Goal: Task Accomplishment & Management: Use online tool/utility

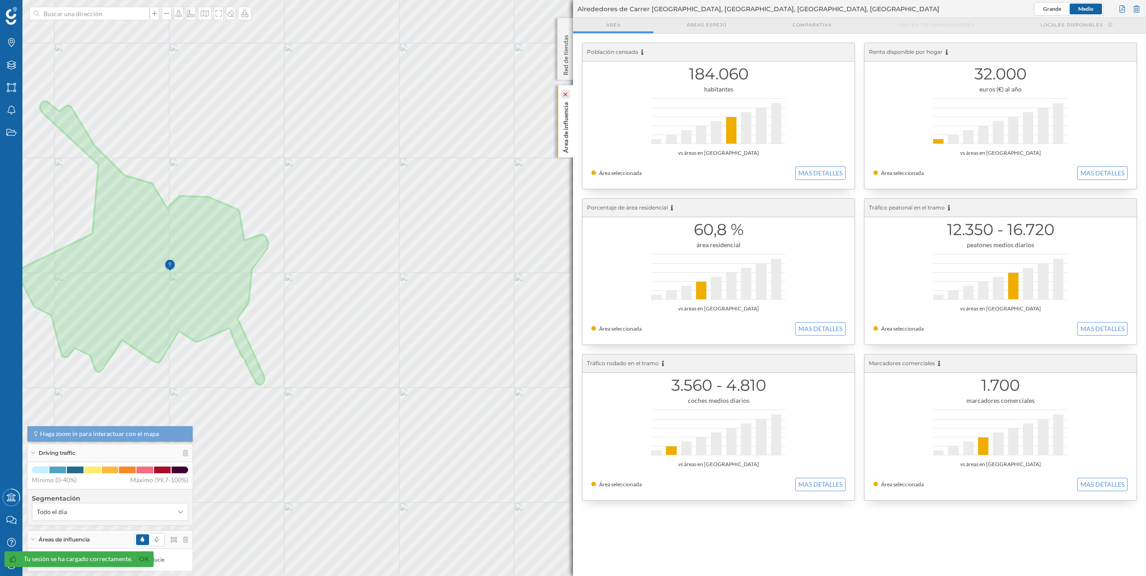
click at [568, 95] on icon at bounding box center [565, 94] width 6 height 4
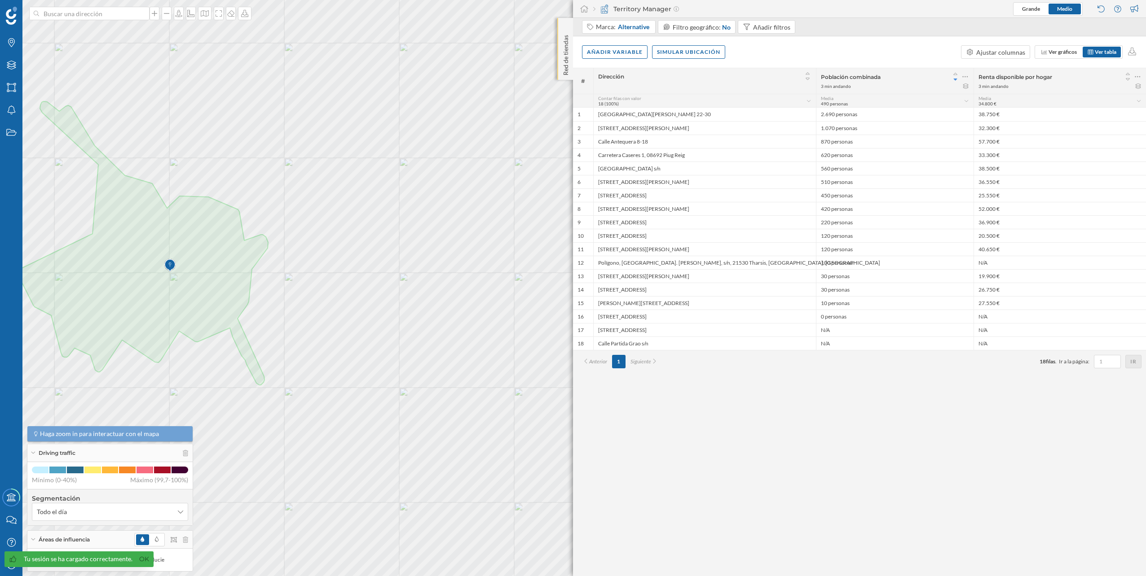
click at [568, 26] on div "Red de tiendas" at bounding box center [565, 49] width 16 height 62
click at [74, 19] on input at bounding box center [89, 13] width 101 height 13
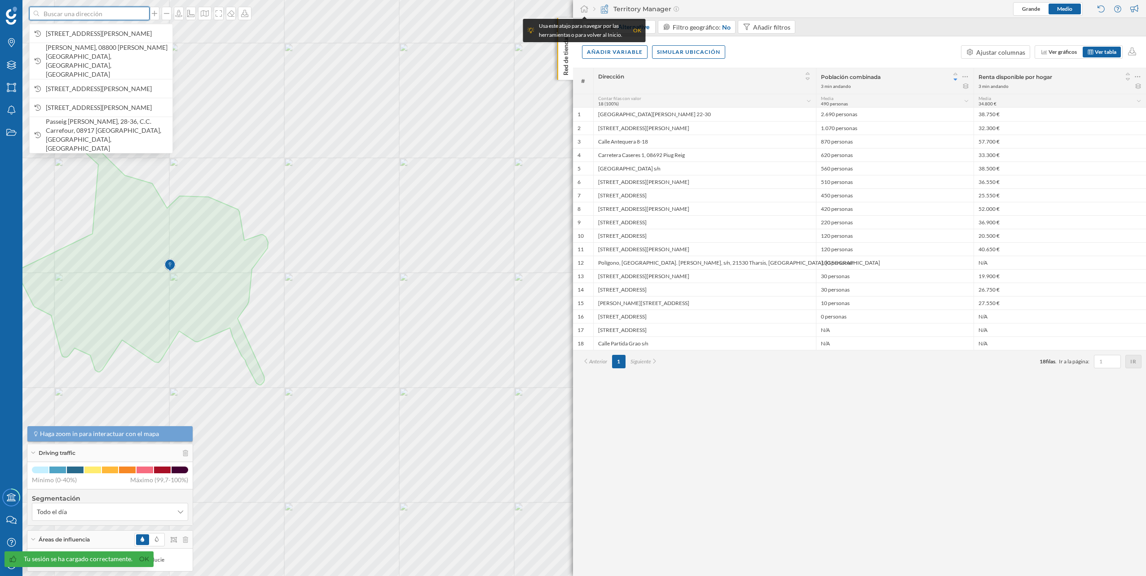
paste input "[PERSON_NAME], 08800 [PERSON_NAME][GEOGRAPHIC_DATA], [GEOGRAPHIC_DATA]"
type input "[PERSON_NAME], 08800 [PERSON_NAME][GEOGRAPHIC_DATA], [GEOGRAPHIC_DATA]"
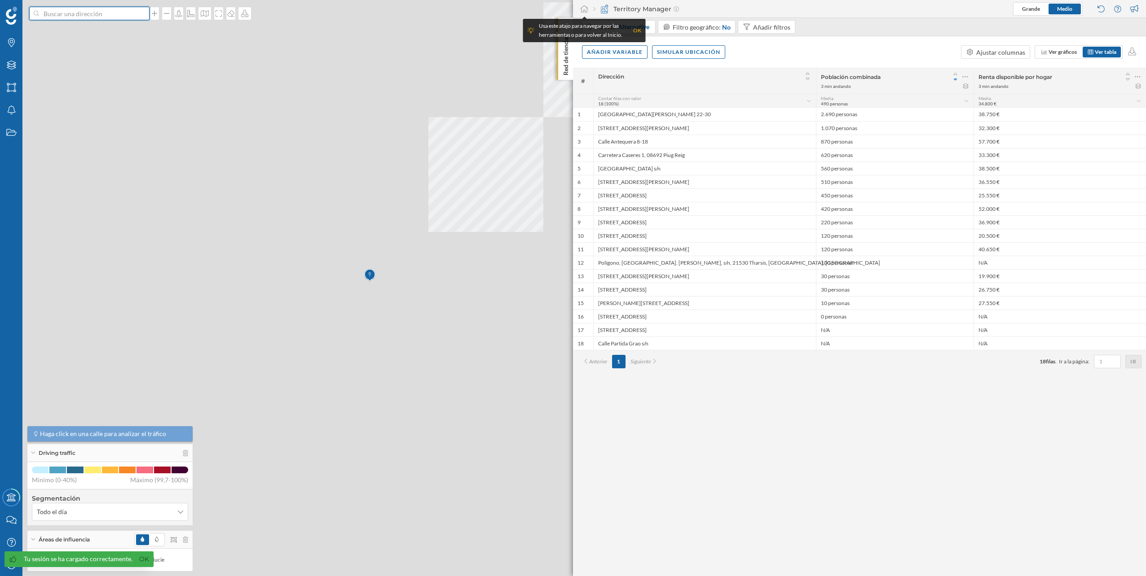
scroll to position [0, 0]
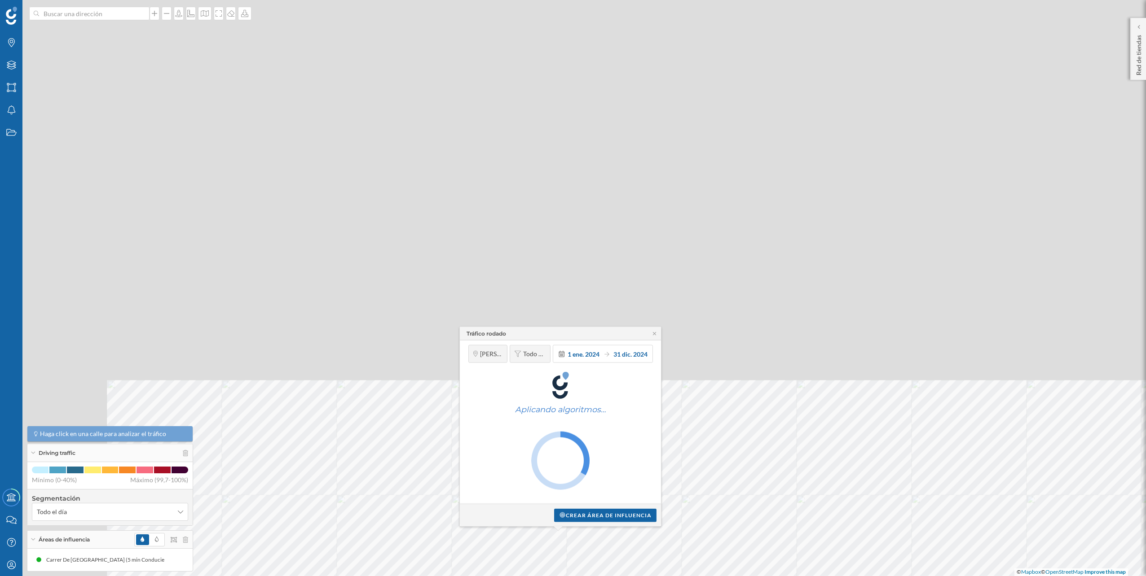
click at [391, 88] on div "Tráfico rodado [PERSON_NAME][GEOGRAPHIC_DATA] Todo el día [DATE] [DATE] Aplican…" at bounding box center [573, 288] width 1146 height 576
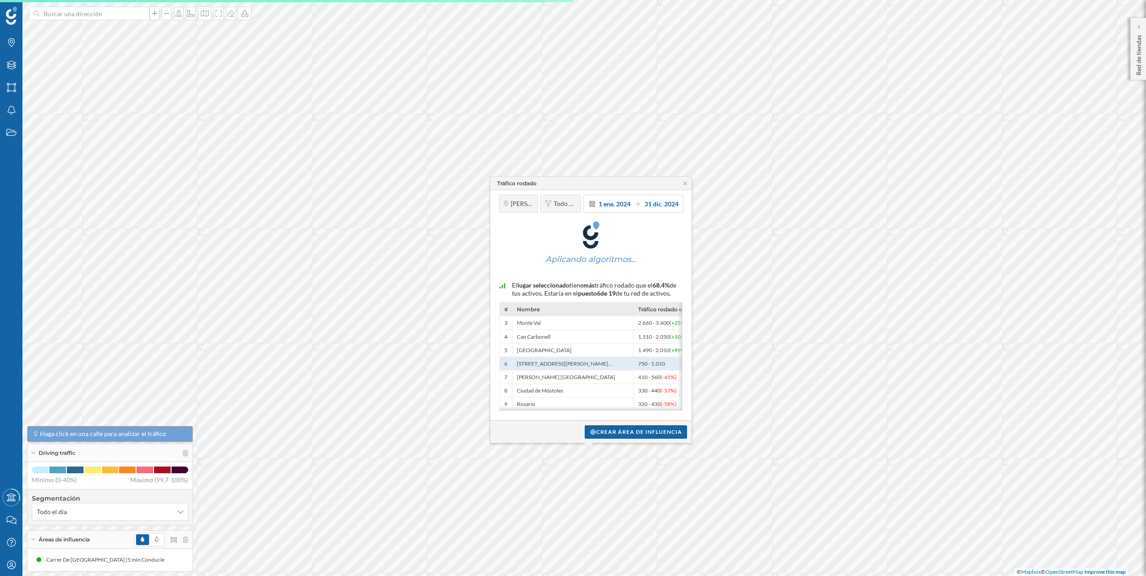
drag, startPoint x: 647, startPoint y: 266, endPoint x: 578, endPoint y: 192, distance: 100.7
click at [414, 362] on div "Tráfico rodado [PERSON_NAME][GEOGRAPHIC_DATA] Todo el día [DATE] [DATE] Aplican…" at bounding box center [414, 362] width 0 height 0
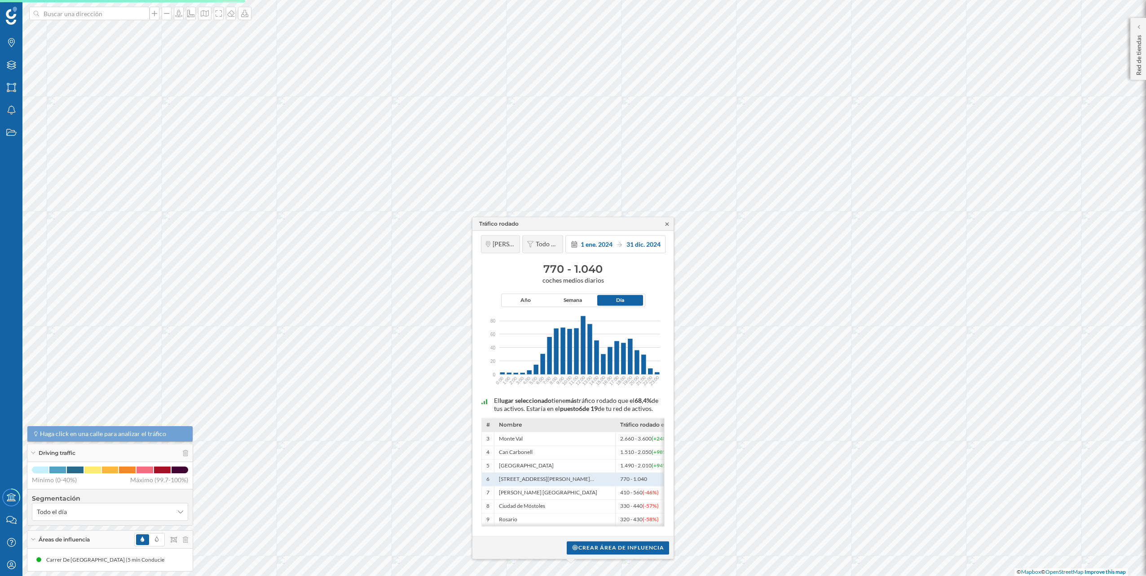
click at [668, 222] on icon at bounding box center [666, 223] width 3 height 3
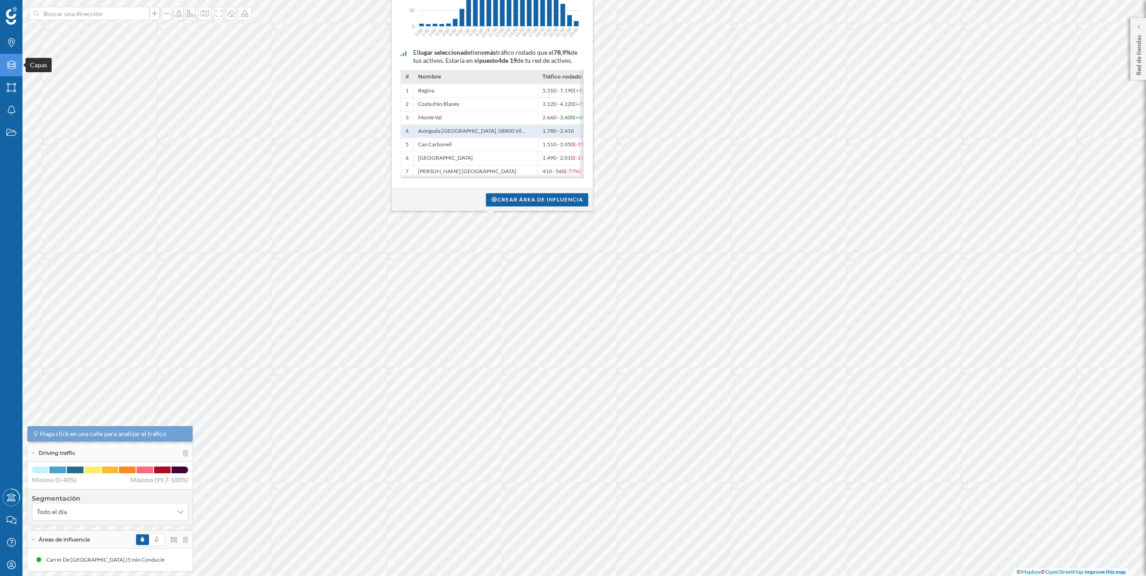
click at [15, 66] on icon at bounding box center [11, 65] width 9 height 9
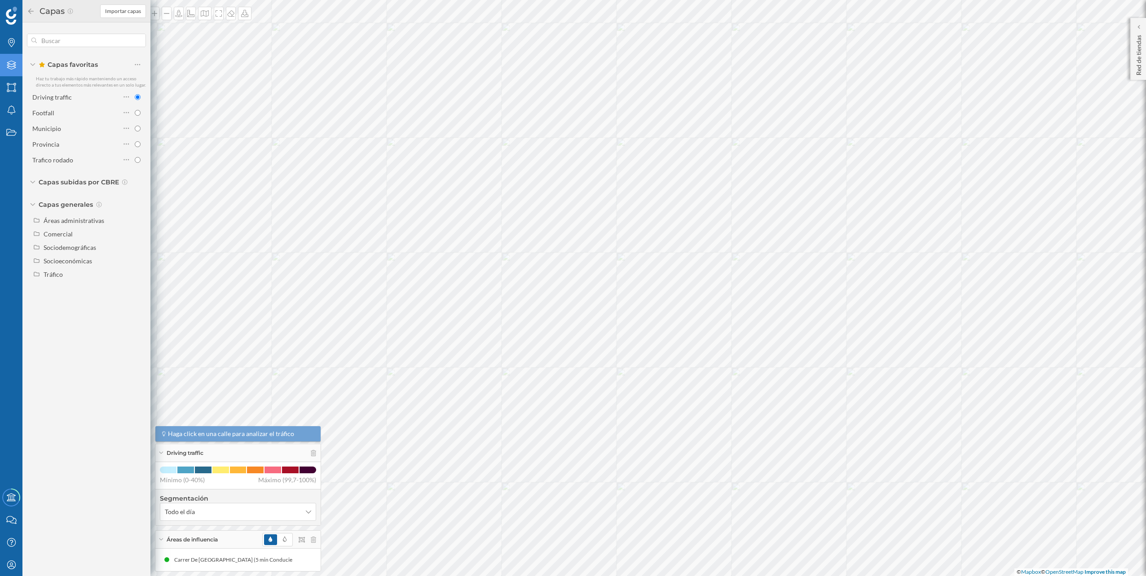
click at [87, 104] on div "Driving traffic Footfall Municipio Provincia [GEOGRAPHIC_DATA] rodado" at bounding box center [86, 128] width 119 height 76
click at [92, 111] on div "Footfall" at bounding box center [76, 112] width 88 height 9
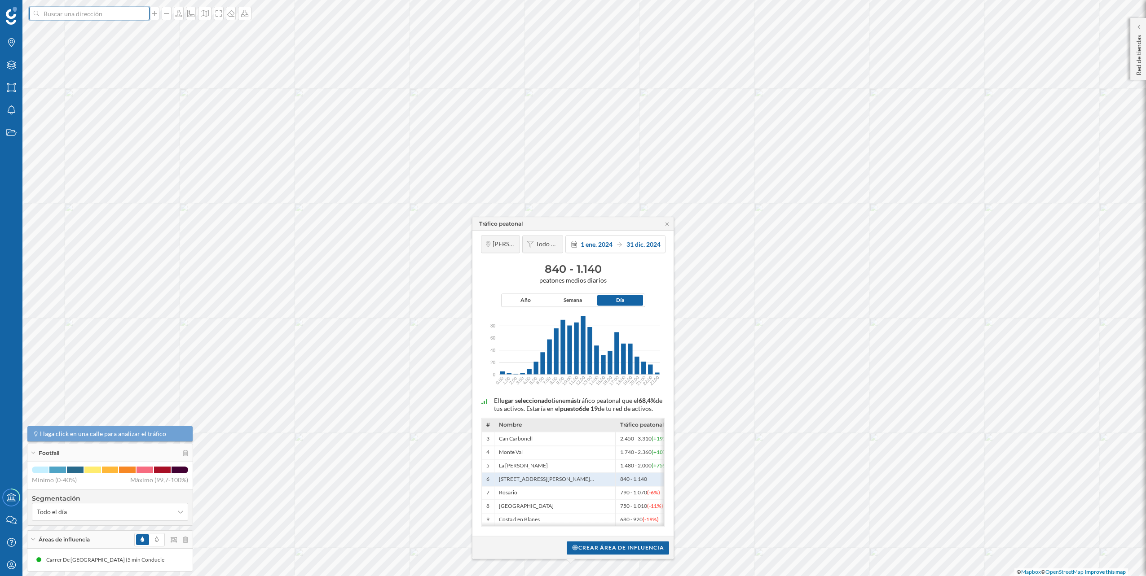
click at [102, 13] on input at bounding box center [89, 13] width 101 height 13
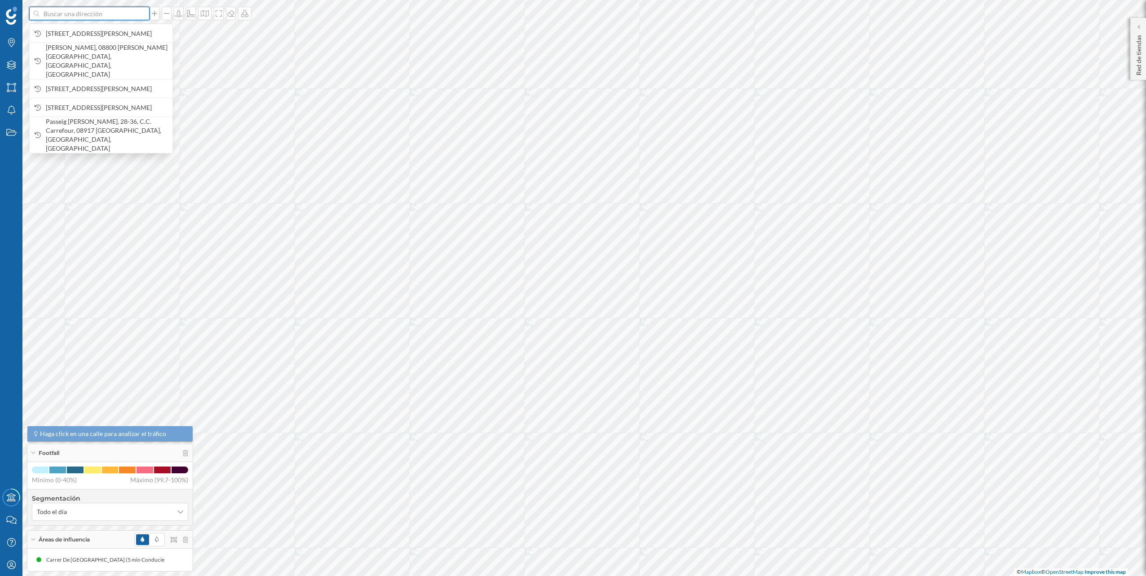
paste input "C.Cial Alcampo C-[STREET_ADDRESS][PERSON_NAME]"
type input "C.Cial Alcampo C-58 [GEOGRAPHIC_DATA], 08192 [GEOGRAPHIC_DATA][PERSON_NAME], [G…"
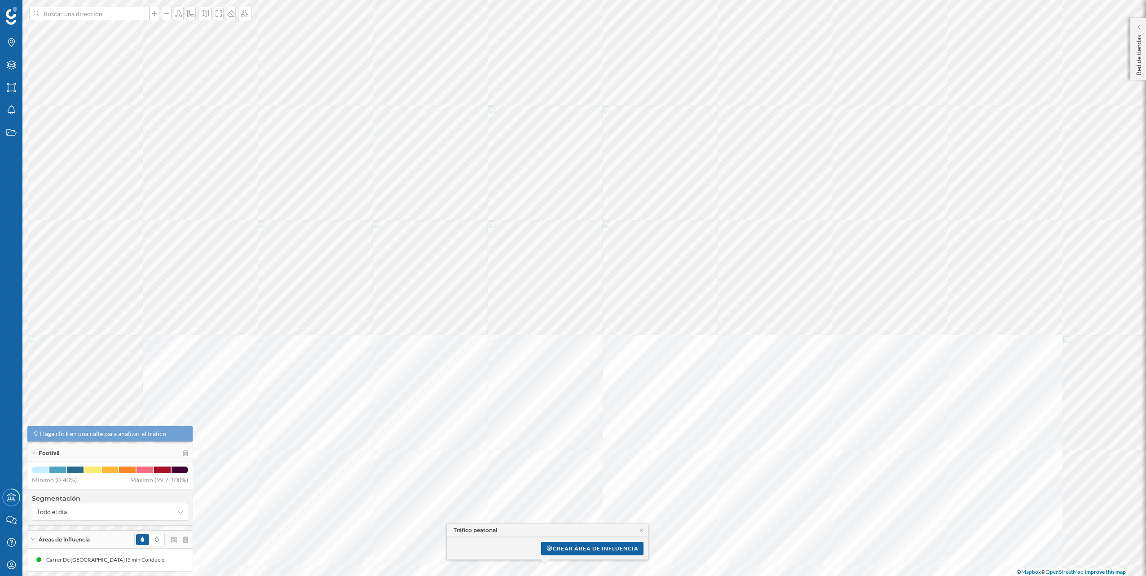
click at [48, 409] on div at bounding box center [48, 409] width 0 height 0
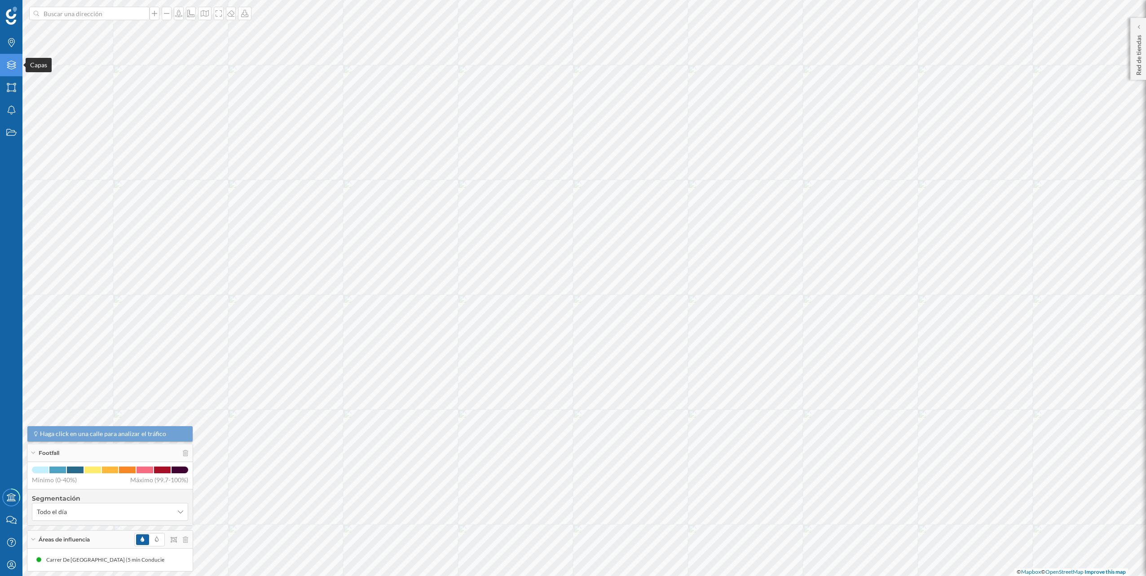
click at [13, 58] on div "Capas" at bounding box center [11, 65] width 22 height 22
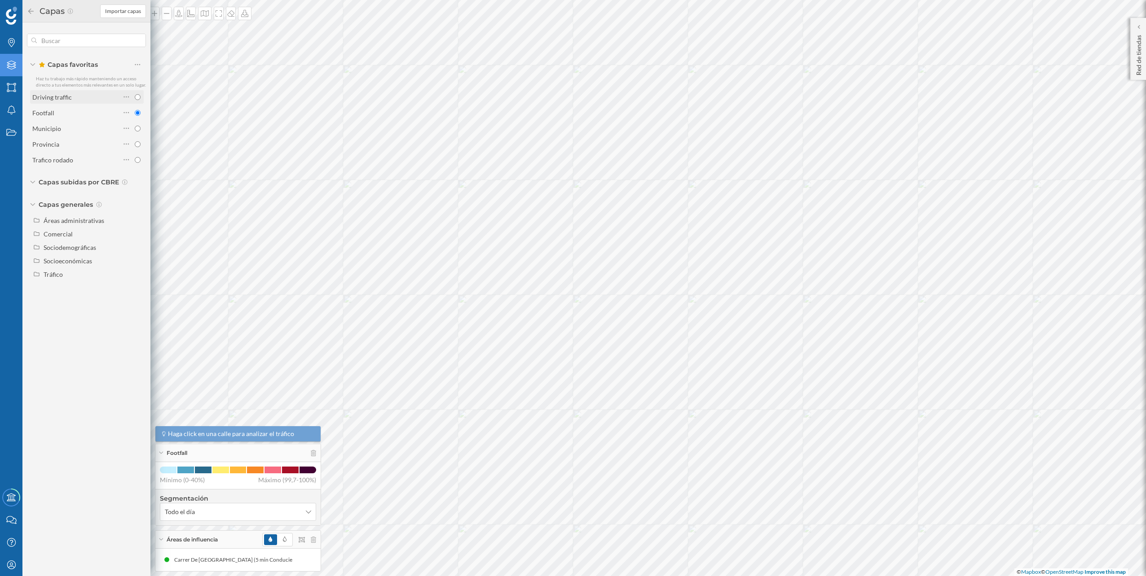
click at [100, 92] on div "Driving traffic" at bounding box center [76, 96] width 88 height 9
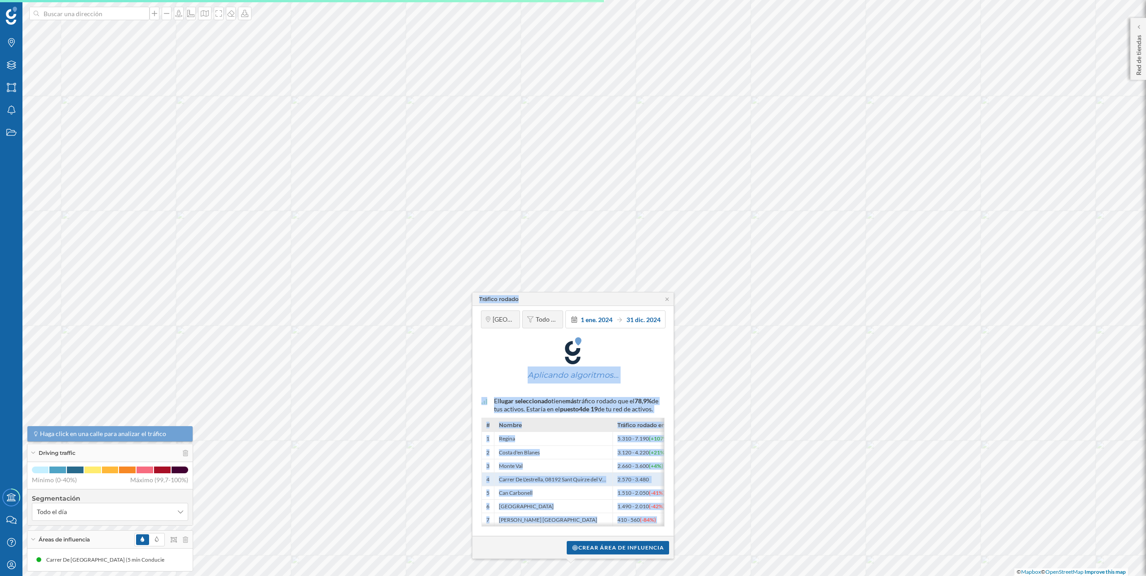
click at [589, 367] on h1 "Aplicando algoritmos…" at bounding box center [573, 375] width 91 height 17
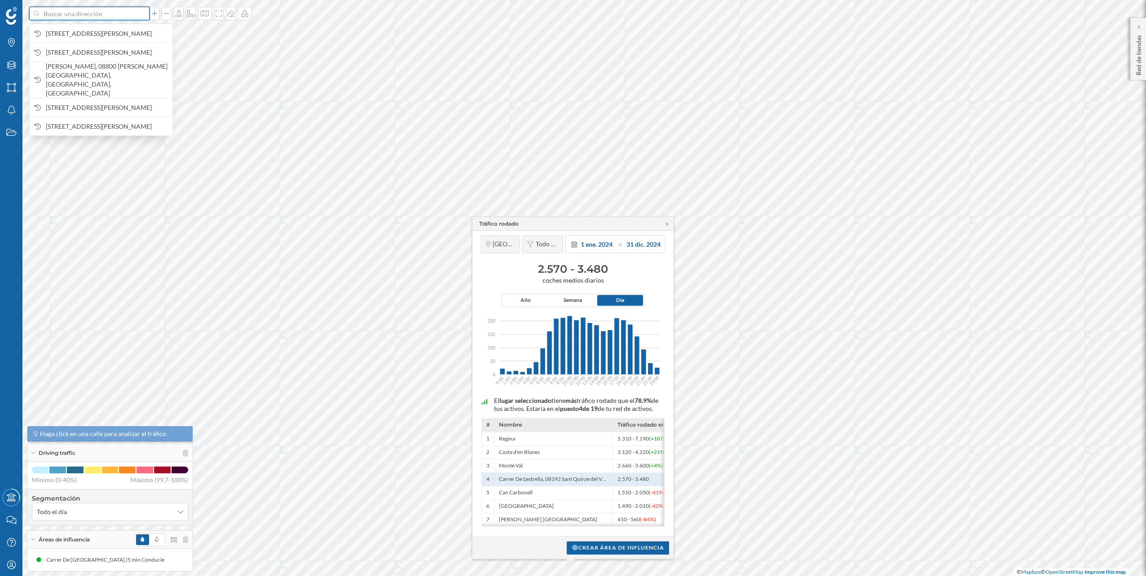
click at [98, 15] on input at bounding box center [89, 13] width 101 height 13
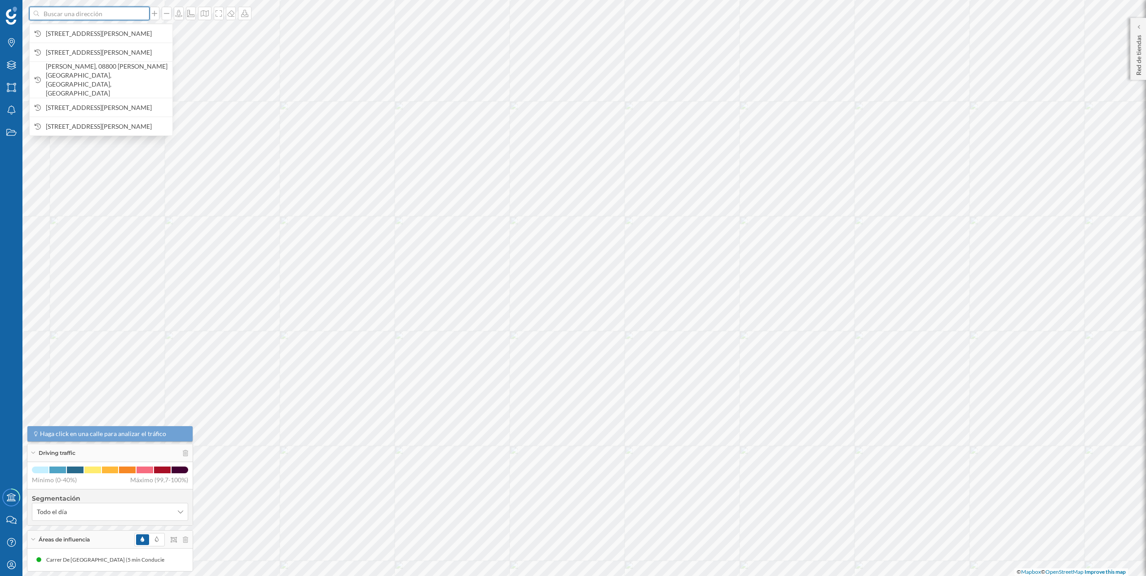
paste input "Ctra.De Manlleu, 82-85, 08500, Vic"
type input "Ctra.De Manlleu, 82-85, 08500, Vic norauto"
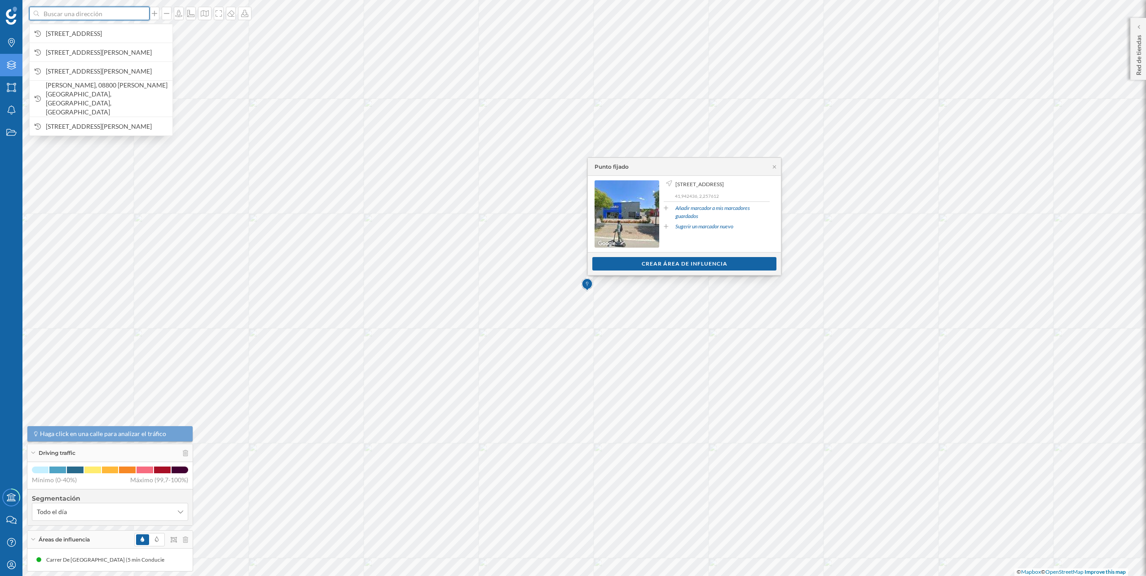
scroll to position [0, 0]
paste input "Carrer del Comerç, 3, 08186 Granollers, Barcelona"
type input "Carrer del Comerç, 3, 08186 Granollers, Barcelona norauto"
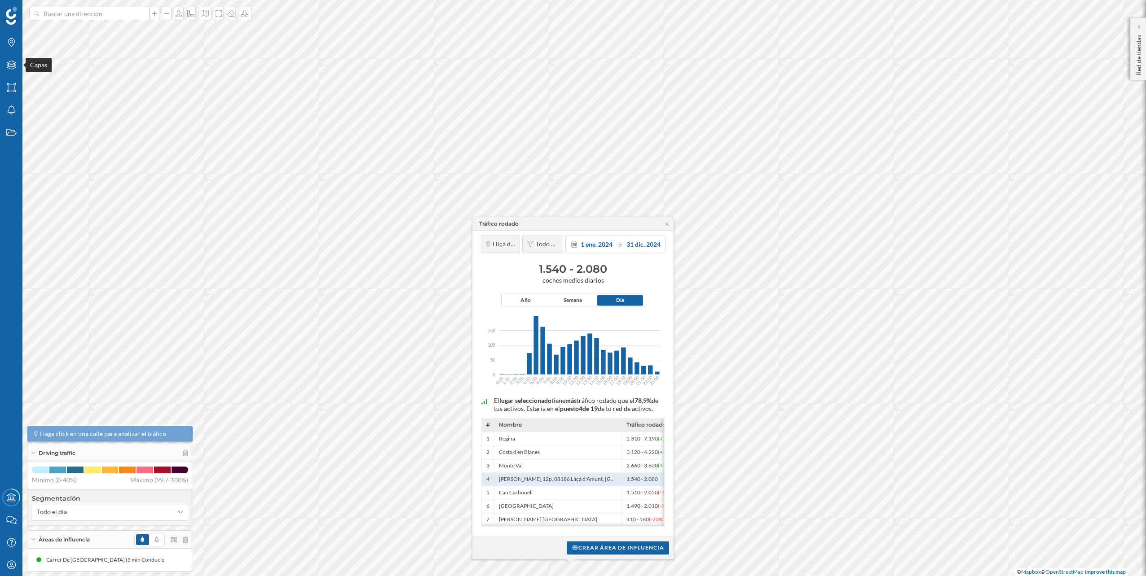
drag, startPoint x: 3, startPoint y: 67, endPoint x: 24, endPoint y: 75, distance: 22.0
click at [4, 67] on div "Capas" at bounding box center [11, 65] width 22 height 22
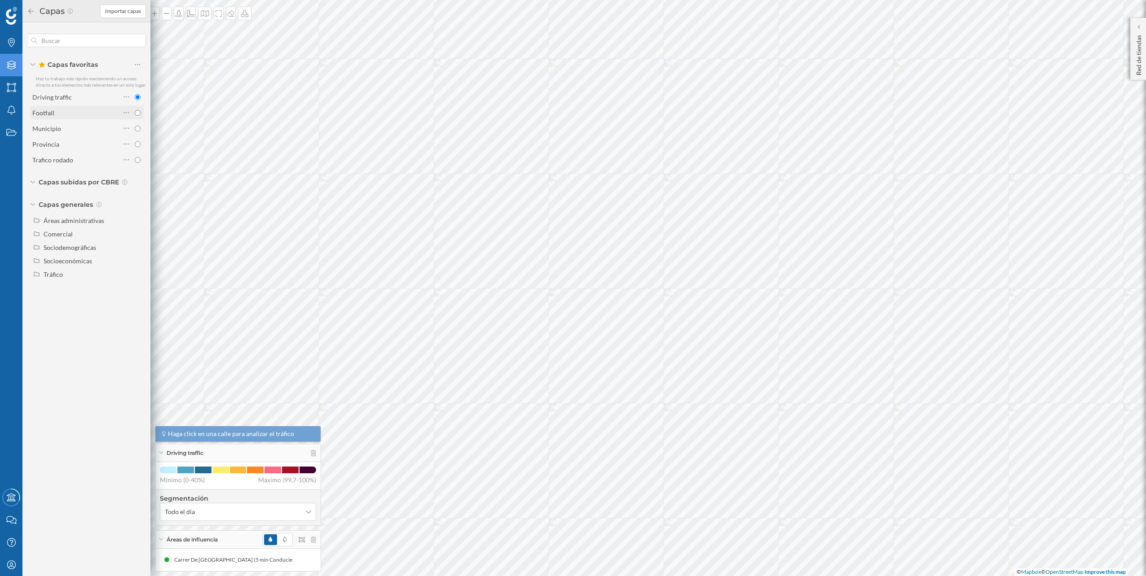
click at [93, 113] on div "Footfall" at bounding box center [76, 112] width 88 height 9
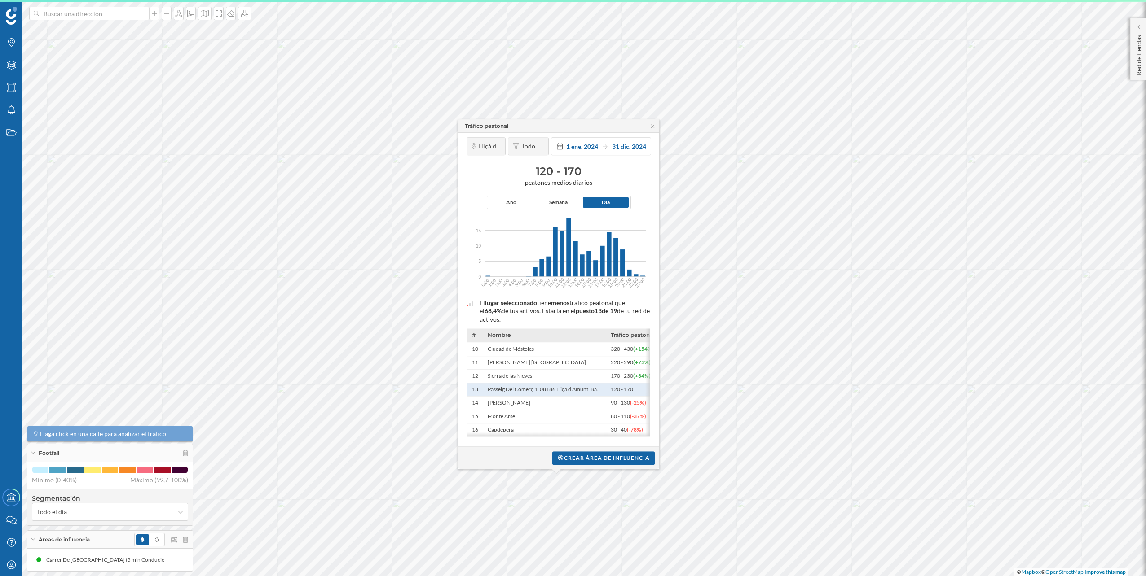
click at [486, 0] on html "Marcas Capas Áreas Notificaciones Estados Academy Contacta con nosotros Centro …" at bounding box center [573, 288] width 1146 height 576
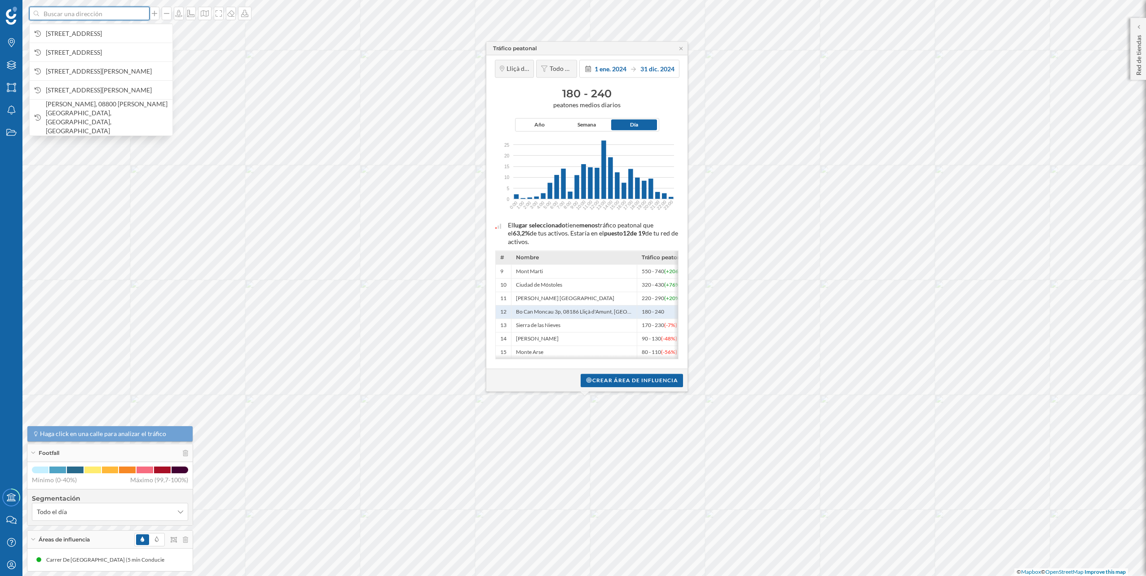
click at [73, 15] on input at bounding box center [89, 13] width 101 height 13
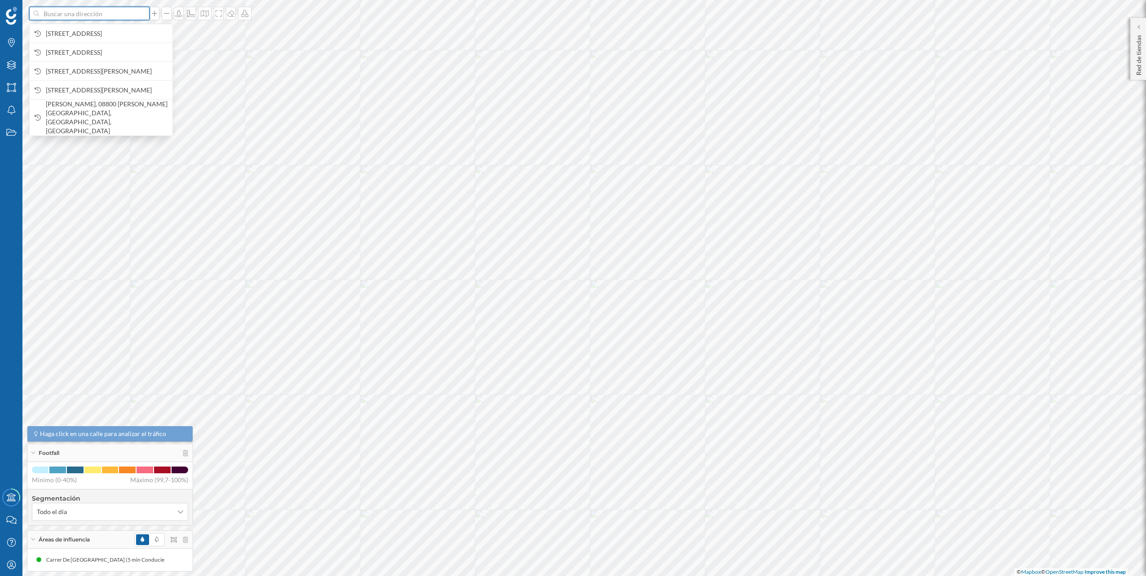
paste input "Avinguda d'Europa, 23, 08401 Granollers"
type input "Avinguda d'Europa, 23, 08401 Granollers aurgi"
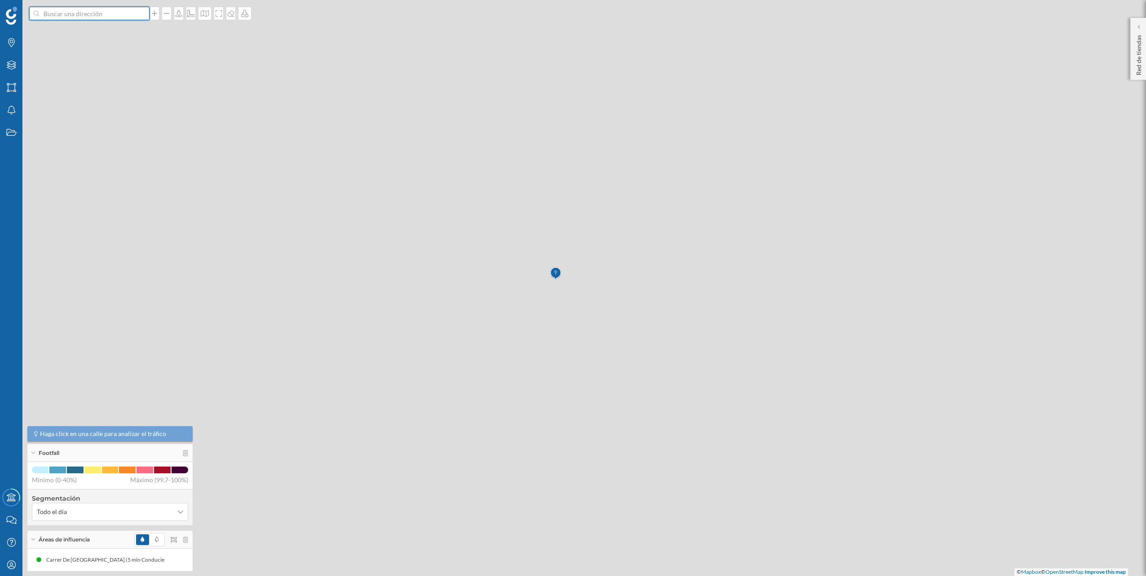
scroll to position [0, 0]
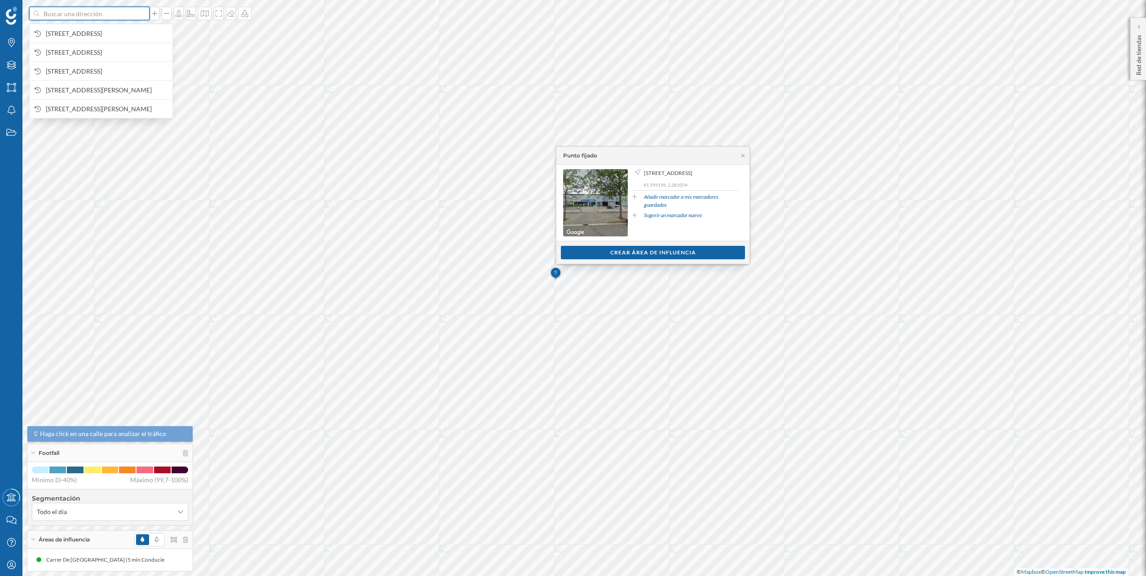
paste input "Pol. Ind. Pla D´en Boet, 44, Carrer Carrasco i Formiguera, 42, 08302 Mataró"
type input "Pol. Ind. Pla D´en Boet, 44, Carrer Carrasco i Formiguera, 42, 08302 Mataró aur…"
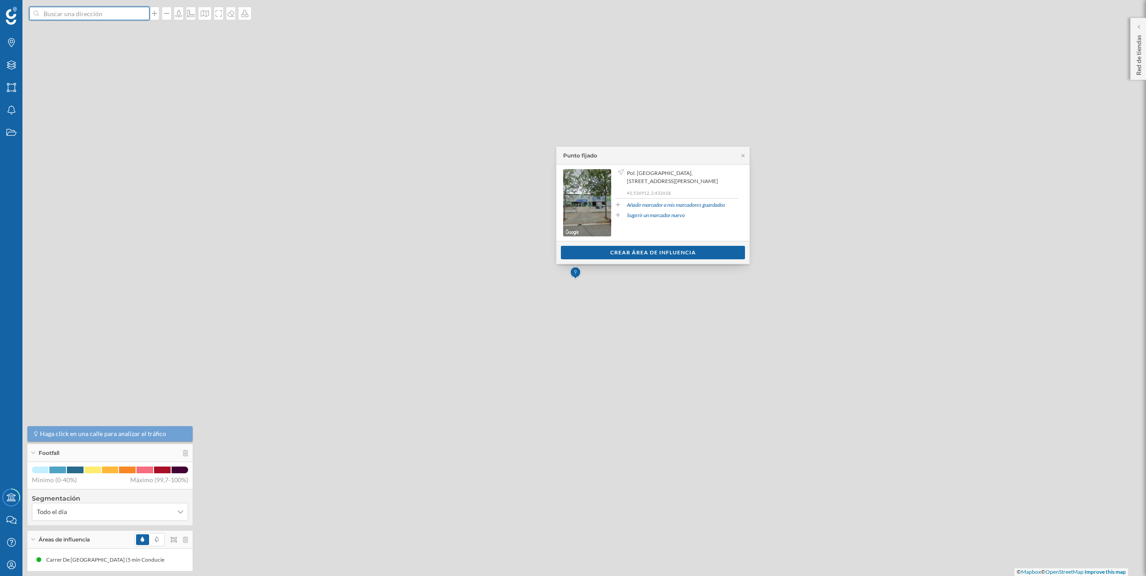
scroll to position [0, 0]
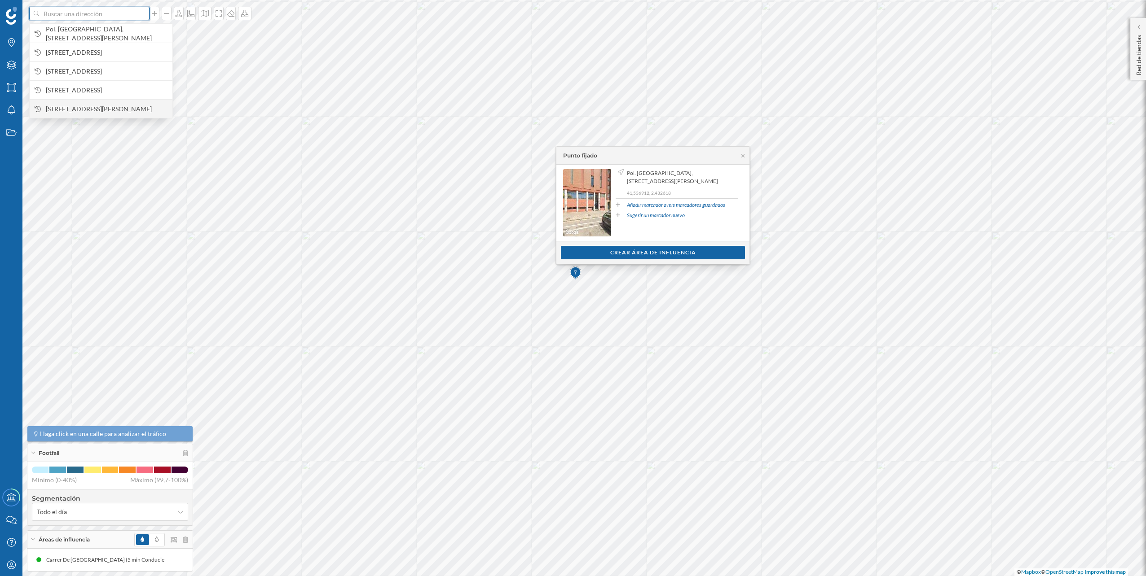
paste input "Calle Llebeig, 2, 08397 Pineda de Mar, Barcelona"
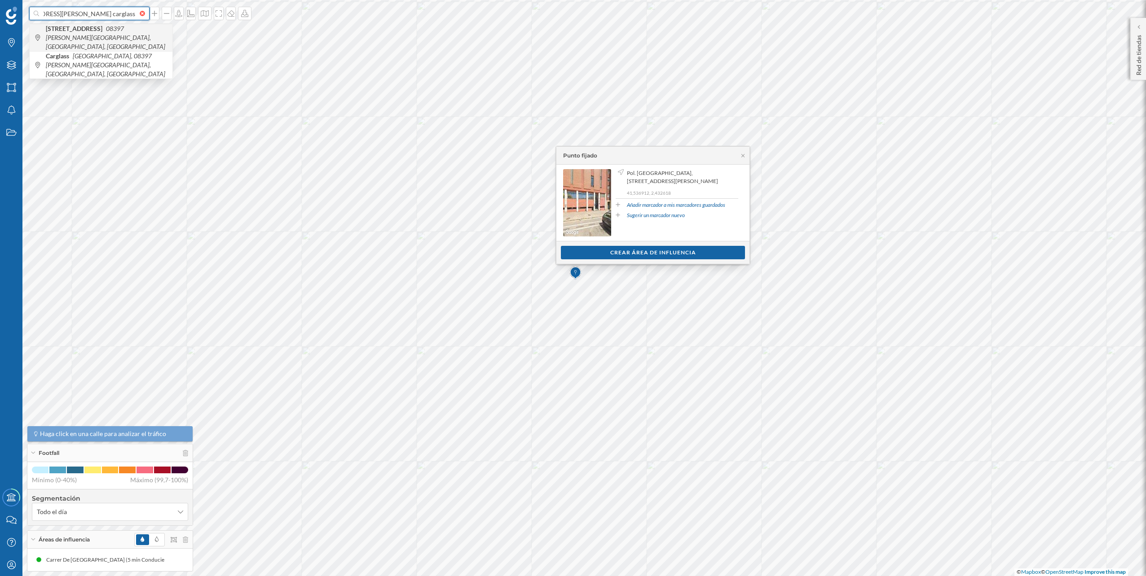
type input "Calle Llebeig, 2, 08397 Pineda de Mar, Barcelona carglass"
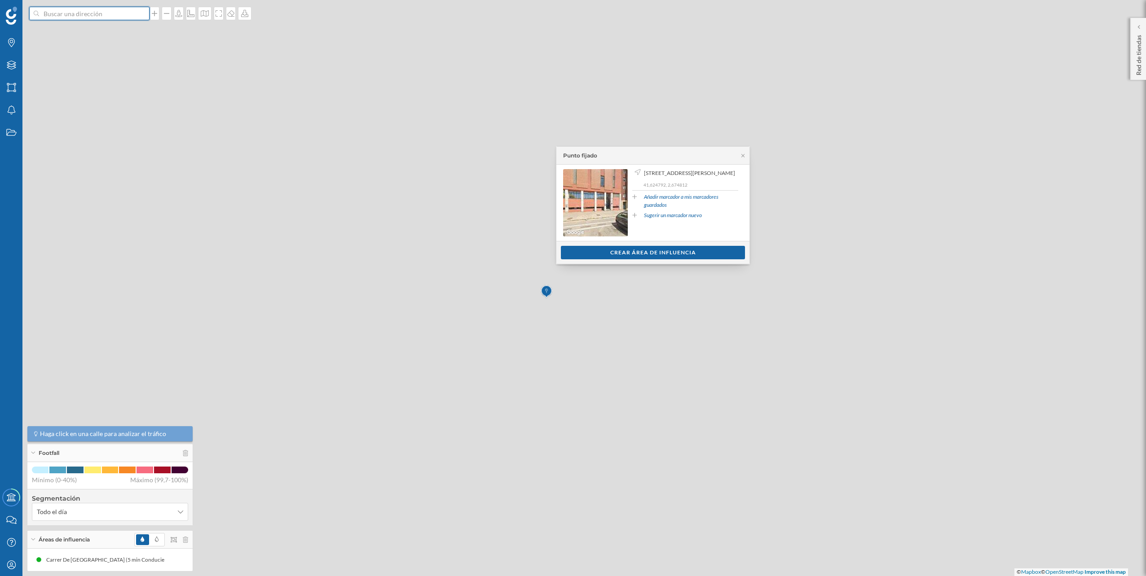
scroll to position [0, 0]
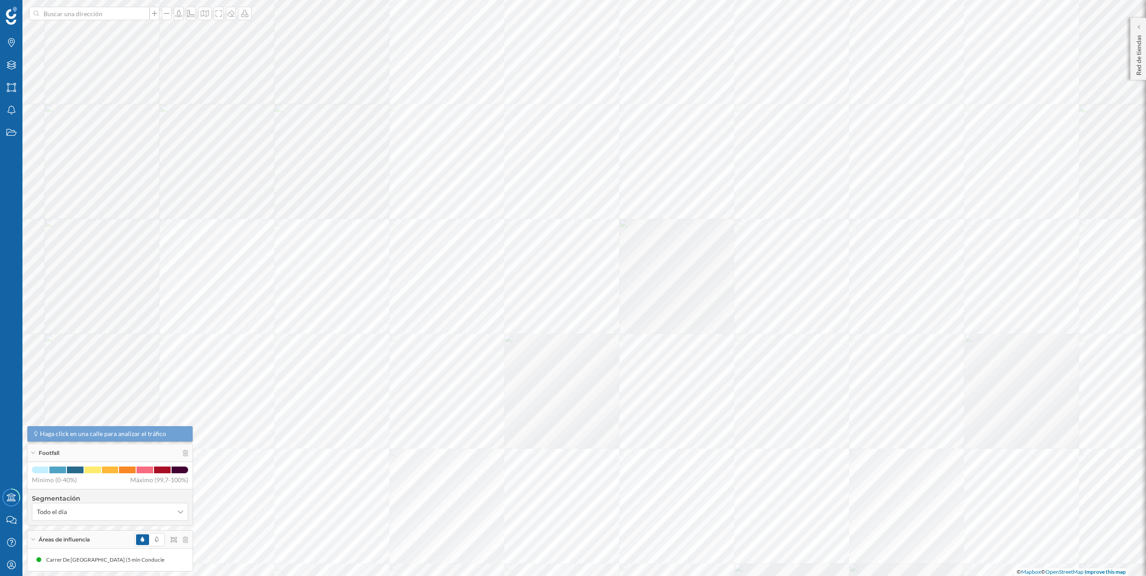
click at [110, 13] on input at bounding box center [89, 13] width 101 height 13
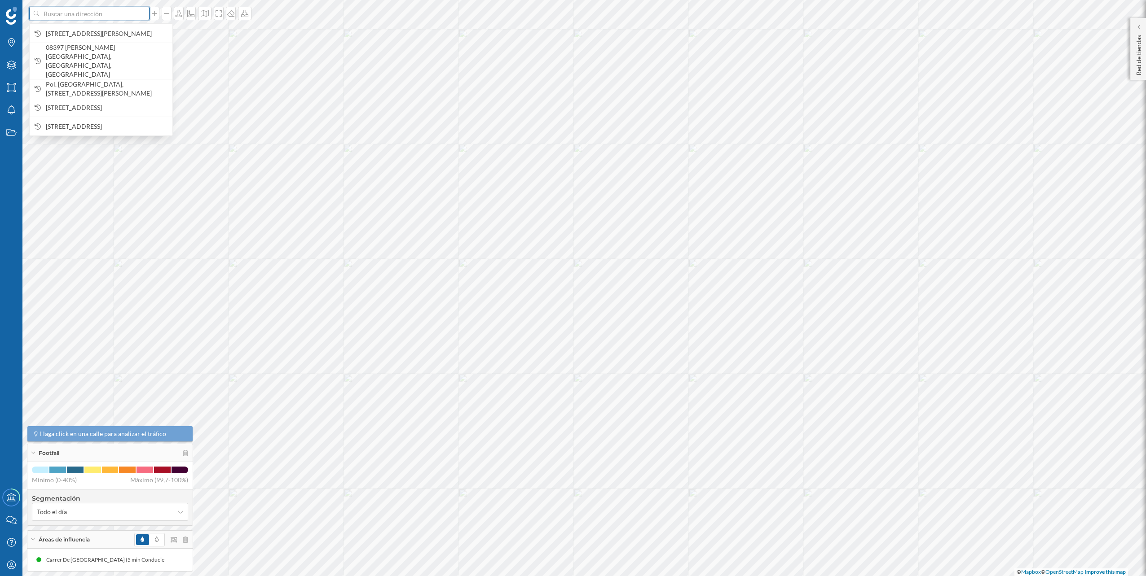
paste input "Carrer del Comerç, 3, 08186 Granollers, Barcelona"
type input "Carrer del Comerç, 3, 08186 Granollers, Barcelona NORAUTO"
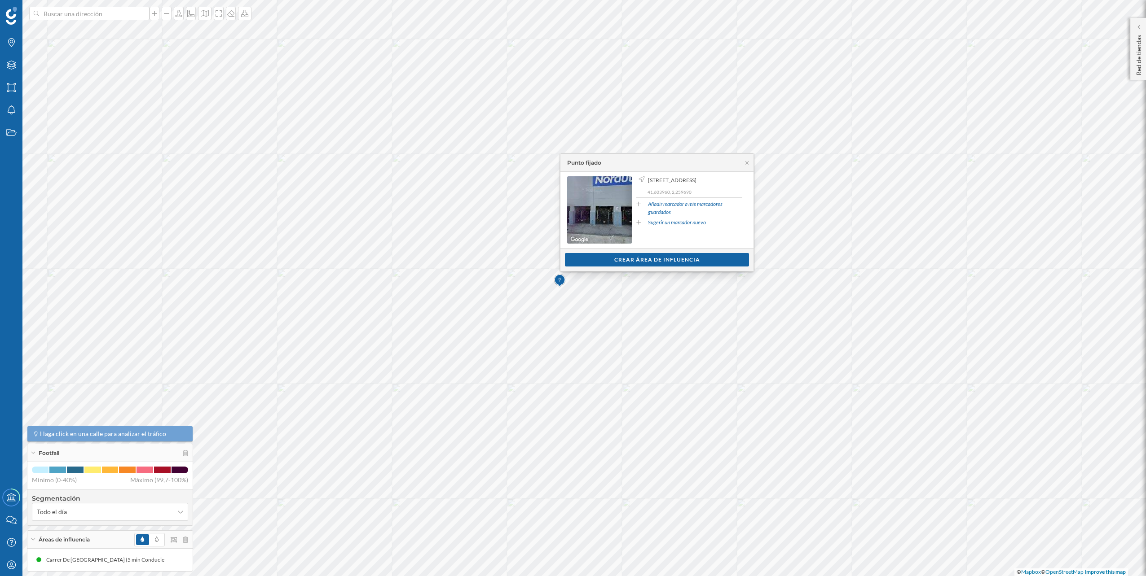
click at [187, 543] on div at bounding box center [161, 539] width 54 height 13
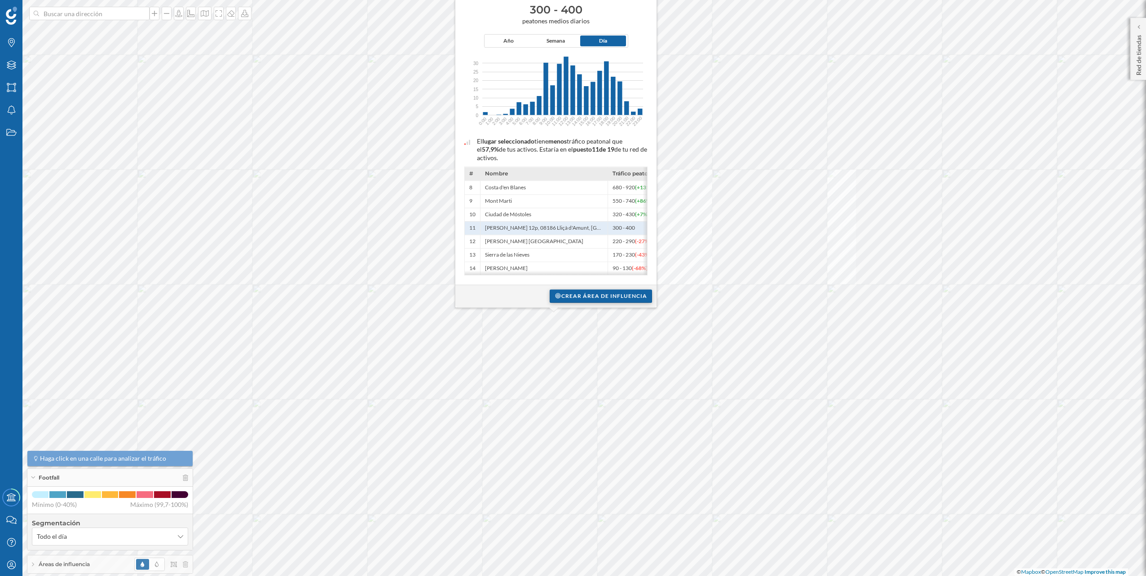
click at [613, 297] on div "Crear área de influencia" at bounding box center [601, 296] width 102 height 13
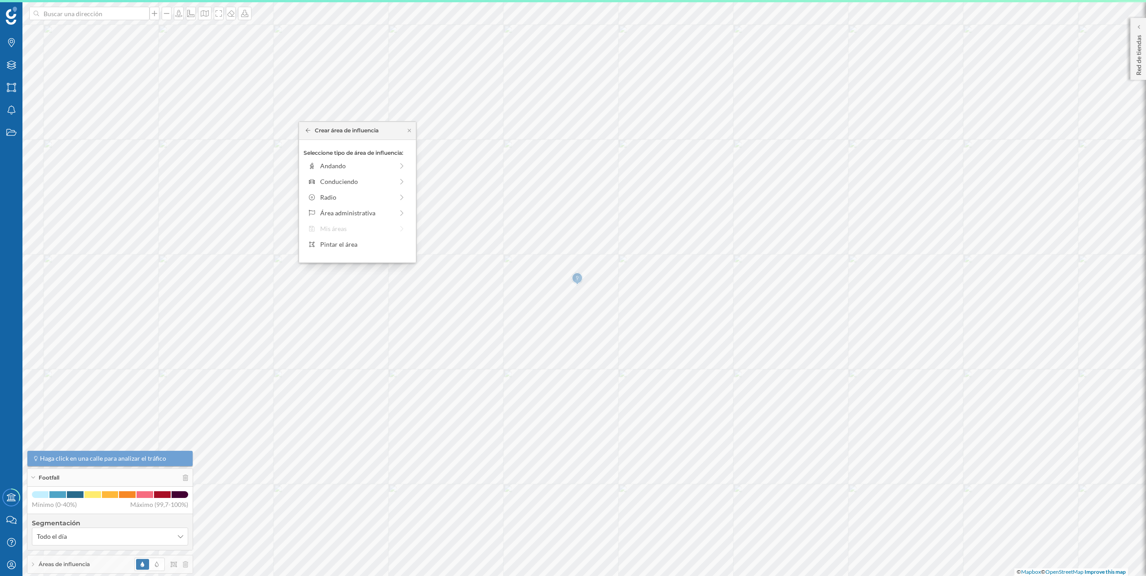
click at [353, 189] on div "Seleccione tipo de área de influencia: Andando Conduciendo Radio Área administr…" at bounding box center [357, 201] width 117 height 123
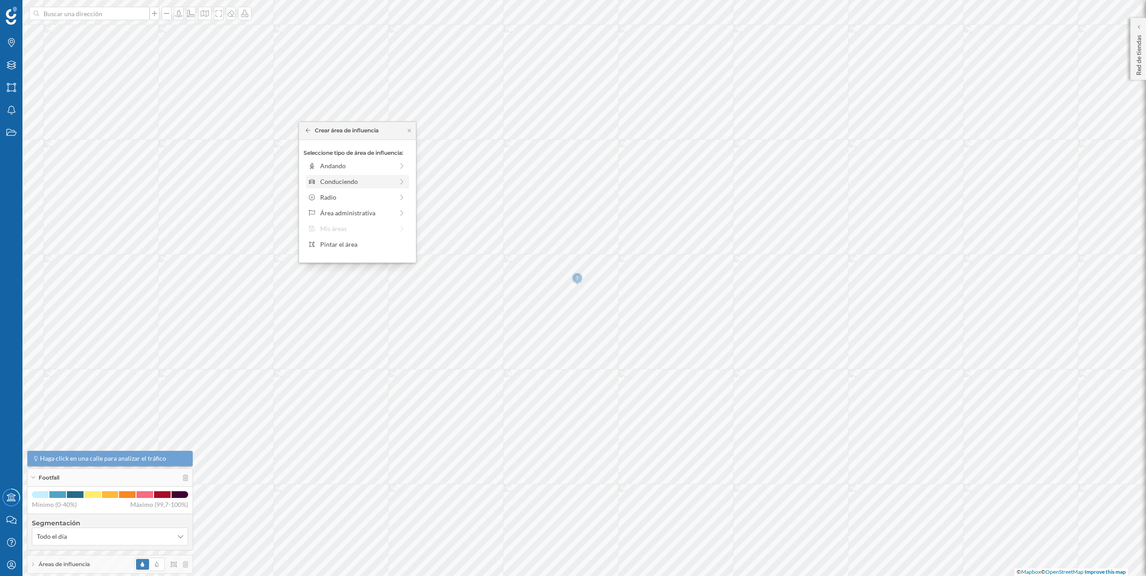
click at [355, 176] on div "Conduciendo" at bounding box center [357, 181] width 103 height 13
click at [334, 179] on div "0 min. 3 min. 5 min. 7 min. 10 min. 12 min. 15 min. 20 min. 30 min. 45 min. 50 …" at bounding box center [358, 178] width 100 height 2
click at [358, 253] on div "Crear área de influencia" at bounding box center [357, 245] width 117 height 23
click at [362, 248] on div "Crear área de influencia" at bounding box center [358, 245] width 108 height 13
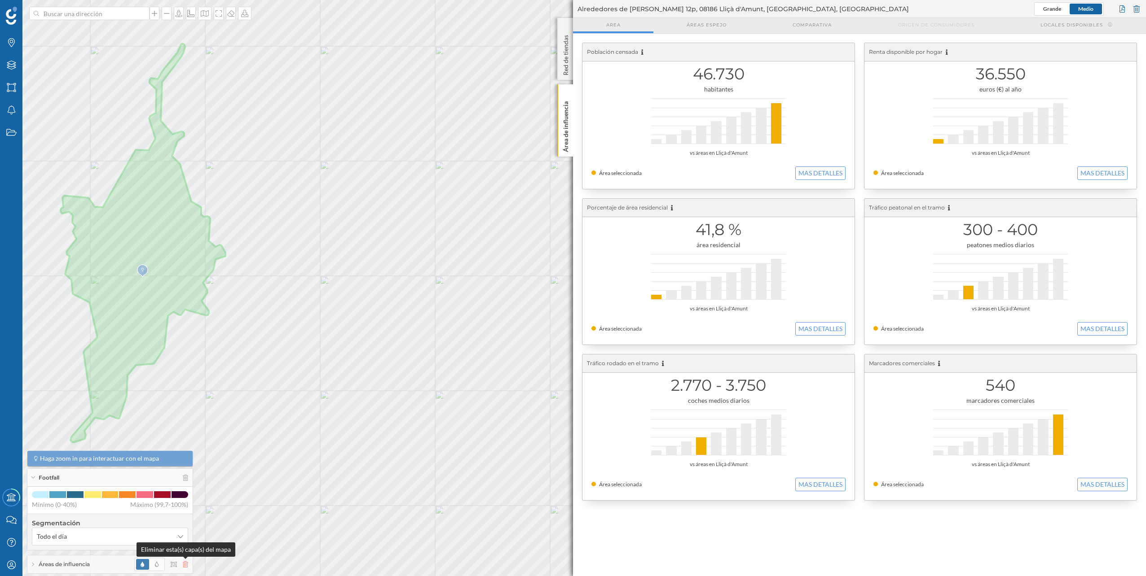
click at [185, 563] on icon at bounding box center [185, 565] width 5 height 6
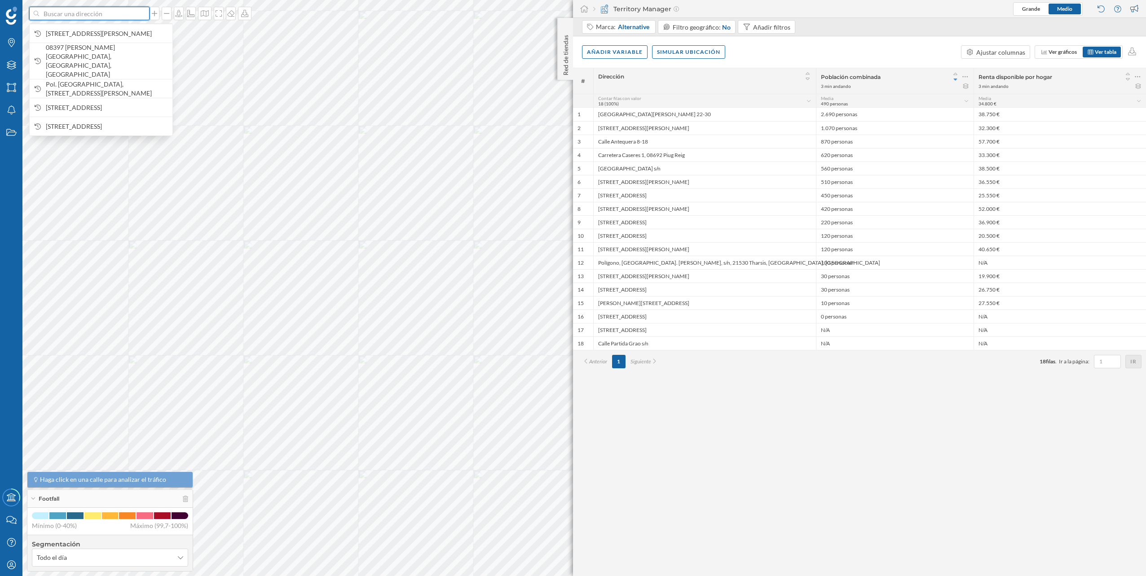
click at [100, 17] on input at bounding box center [89, 13] width 101 height 13
paste input "Carrer del Comerç, 3, 08186 Granollers, Barcelona"
type input "Carrer del Comerç, 3, 08186 Granollers, Barcelona NORAUTO"
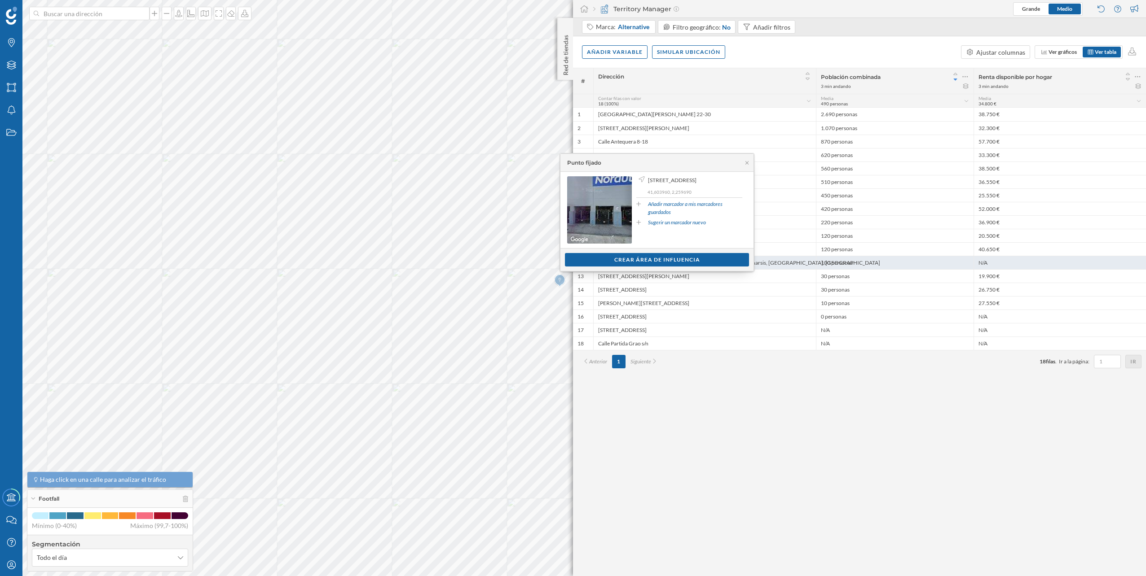
click at [631, 262] on div "Crear área de influencia" at bounding box center [657, 259] width 184 height 13
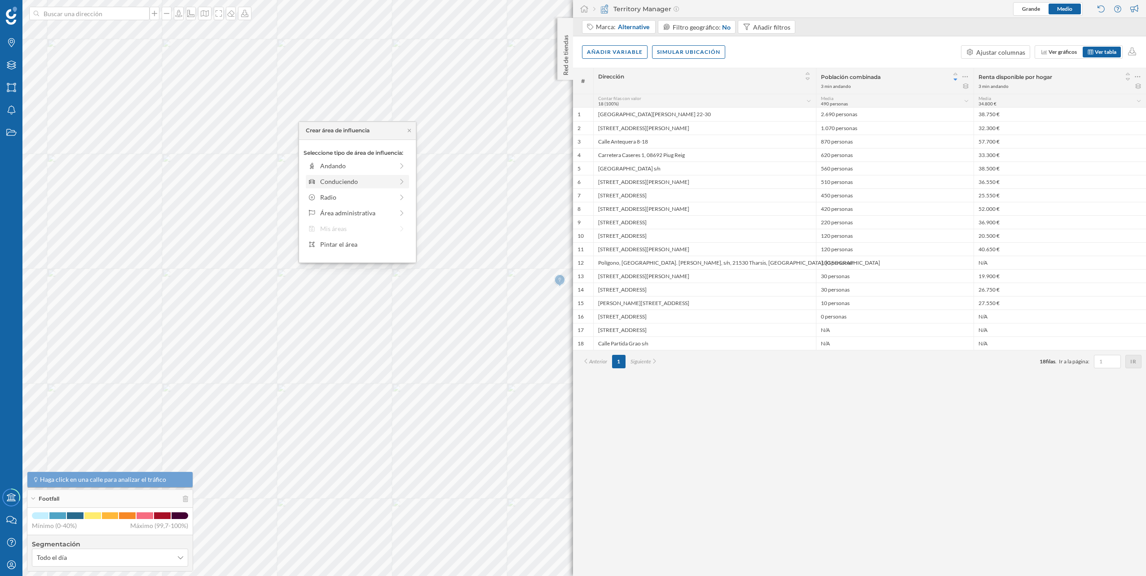
click at [361, 180] on div "Conduciendo" at bounding box center [356, 181] width 73 height 9
click at [332, 180] on div "0 min. 3 min. 5 min. 7 min. 10 min. 12 min. 15 min. 20 min. 30 min. 45 min. 50 …" at bounding box center [358, 178] width 100 height 11
click at [327, 174] on div "0 min. 3 min. 5 min. 7 min. 10 min. 12 min. 15 min. 20 min. 30 min. 45 min. 50 …" at bounding box center [358, 178] width 100 height 11
click at [354, 240] on div "Crear área de influencia" at bounding box center [358, 245] width 108 height 13
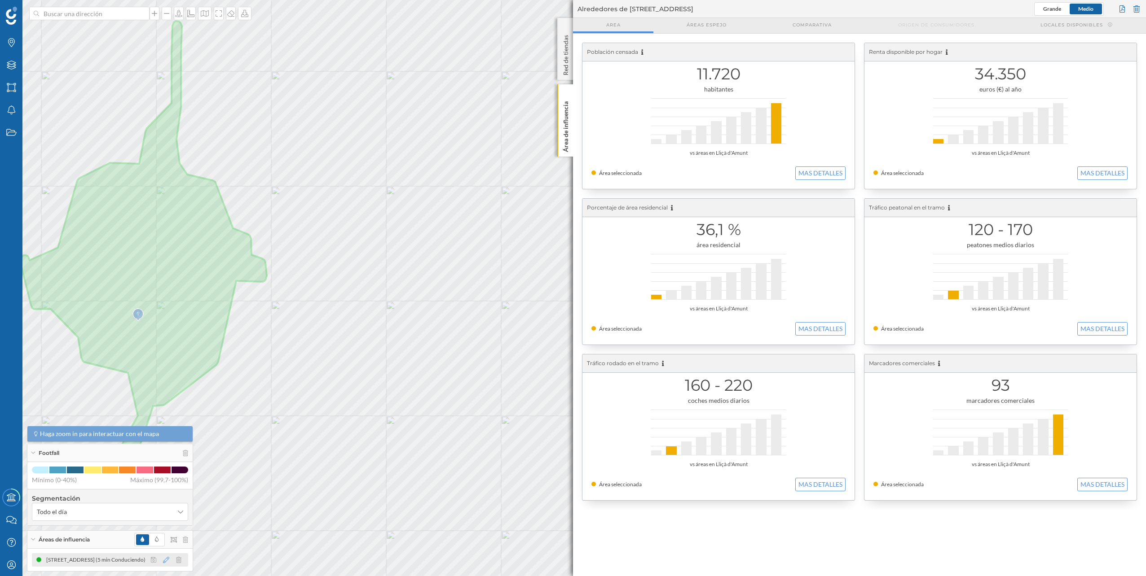
click at [163, 558] on icon at bounding box center [166, 560] width 6 height 6
click at [163, 532] on p "5 min conduciendo" at bounding box center [181, 530] width 40 height 9
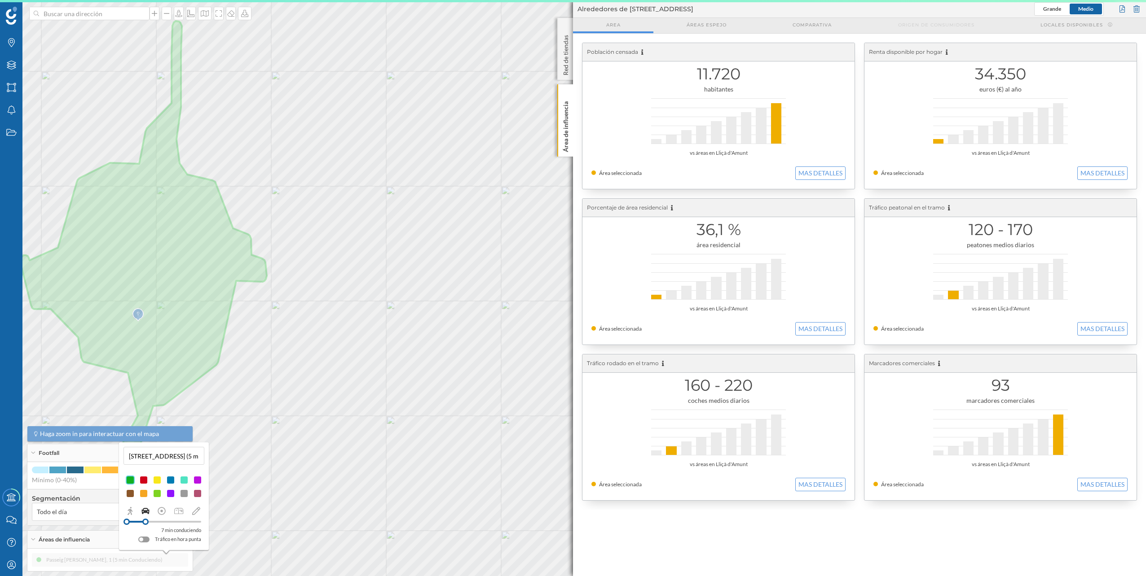
drag, startPoint x: 140, startPoint y: 521, endPoint x: 146, endPoint y: 521, distance: 6.3
click at [146, 521] on div at bounding box center [145, 522] width 6 height 6
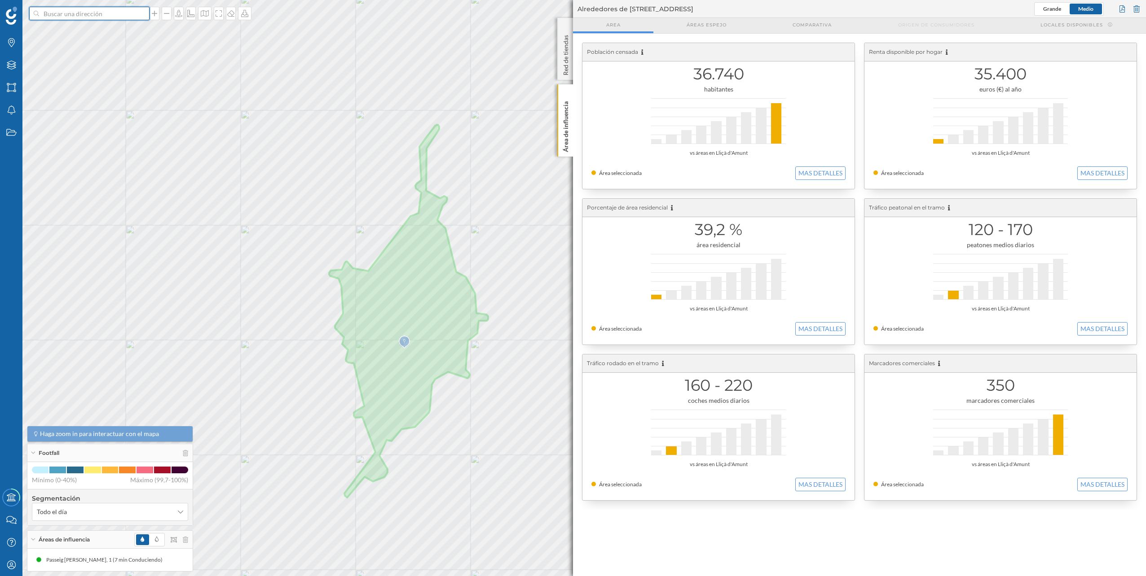
click at [74, 17] on input at bounding box center [89, 13] width 101 height 13
paste input "Carrer del Ciment, 08800 Vilanova i la Geltrú, Barcelona"
type input "Carrer del Ciment, 08800 Vilanova i la Geltrú, Barcelona"
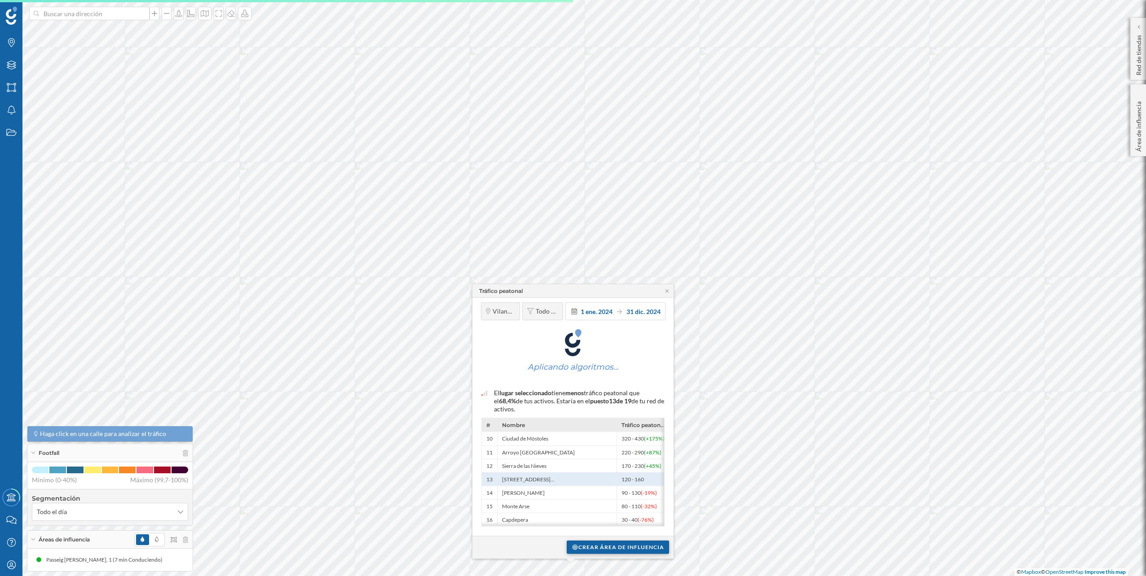
click at [586, 542] on div "Crear área de influencia" at bounding box center [618, 547] width 102 height 13
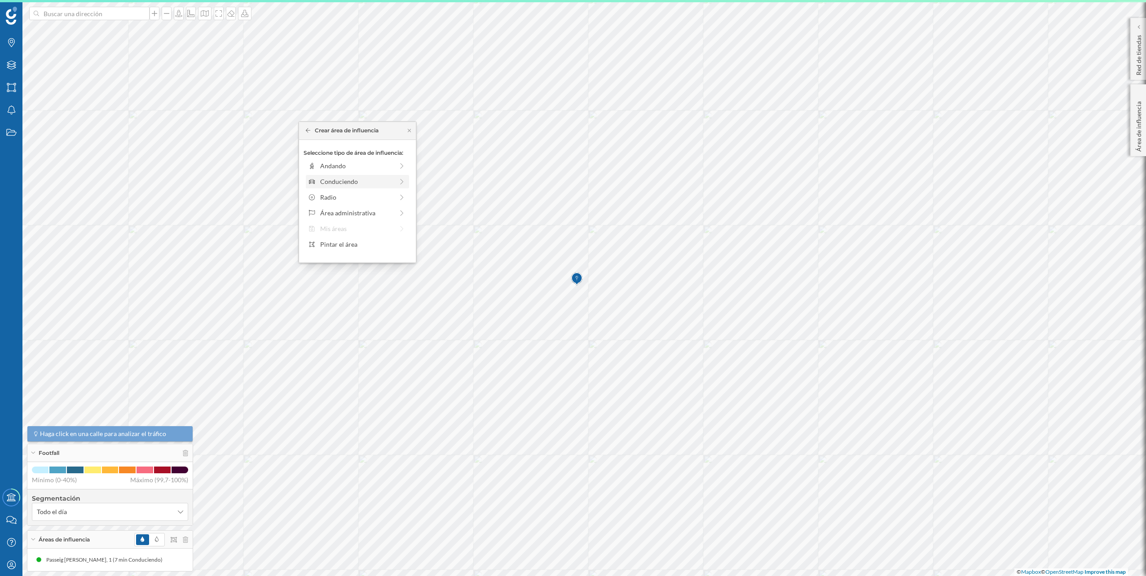
click at [348, 183] on div "Conduciendo" at bounding box center [356, 181] width 73 height 9
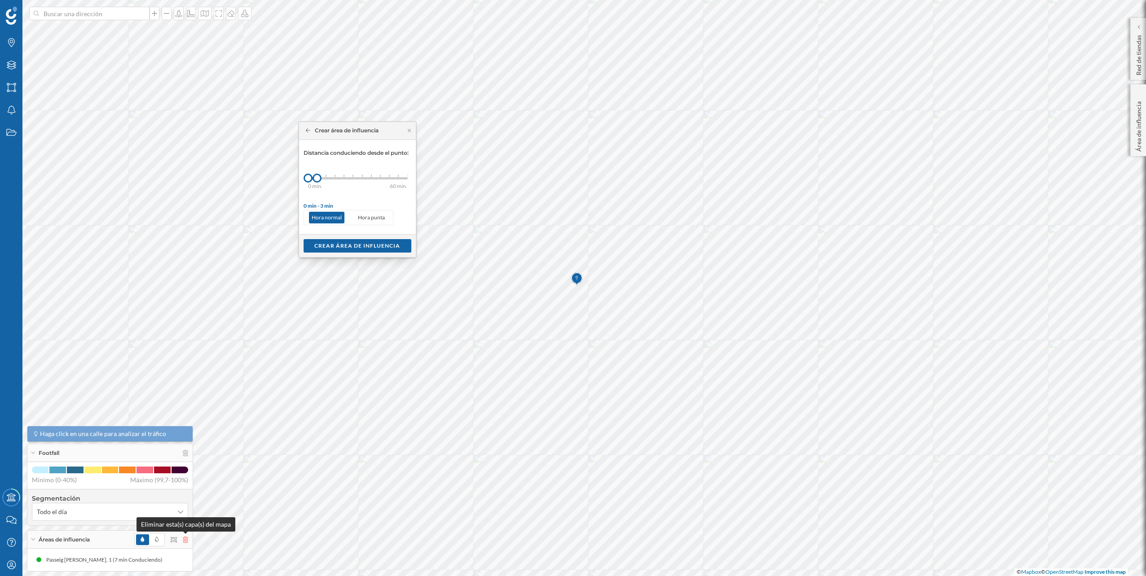
click at [183, 539] on icon at bounding box center [185, 540] width 5 height 6
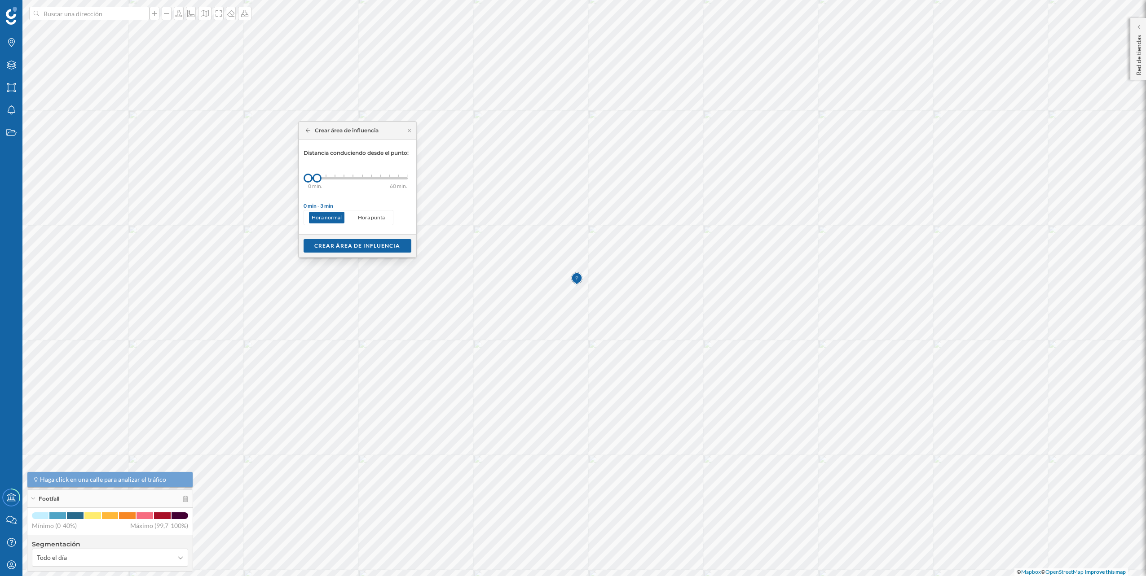
click at [328, 176] on div "0 min. 3 min. 5 min. 7 min. 10 min. 12 min. 15 min. 20 min. 30 min. 45 min. 50 …" at bounding box center [358, 178] width 100 height 11
click at [331, 180] on div "0 min. 3 min. 5 min. 7 min. 10 min. 12 min. 15 min. 20 min. 30 min. 45 min. 50 …" at bounding box center [358, 178] width 100 height 11
click at [352, 242] on div "Crear área de influencia" at bounding box center [358, 245] width 108 height 13
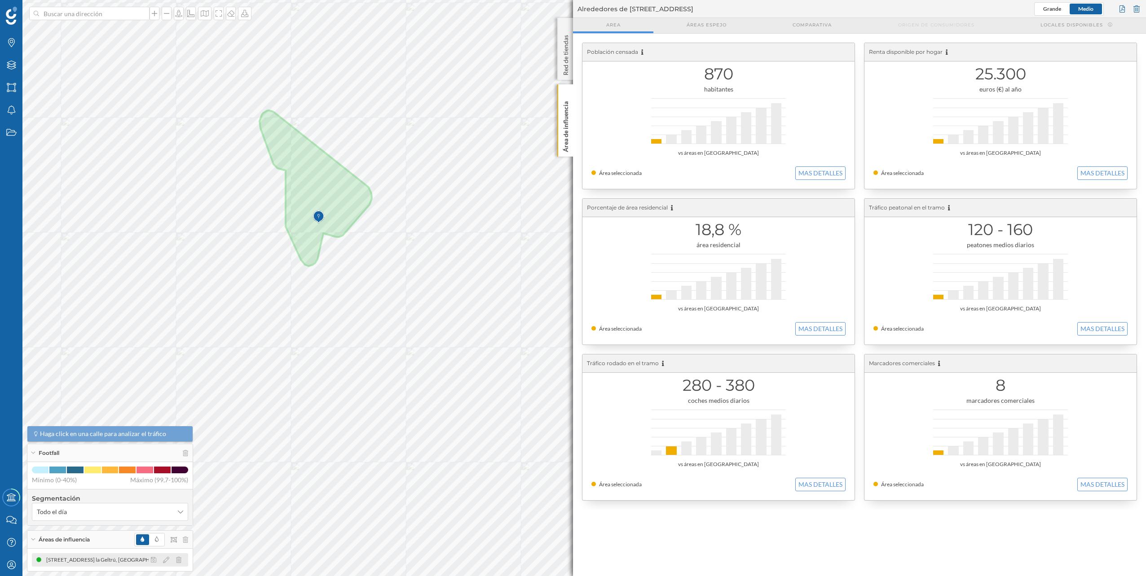
click at [137, 559] on div "Carrer Del Ciment 1, 08800 Vilanova i la Geltrú, Barcelona, Spain (7 min Conduc…" at bounding box center [165, 560] width 238 height 9
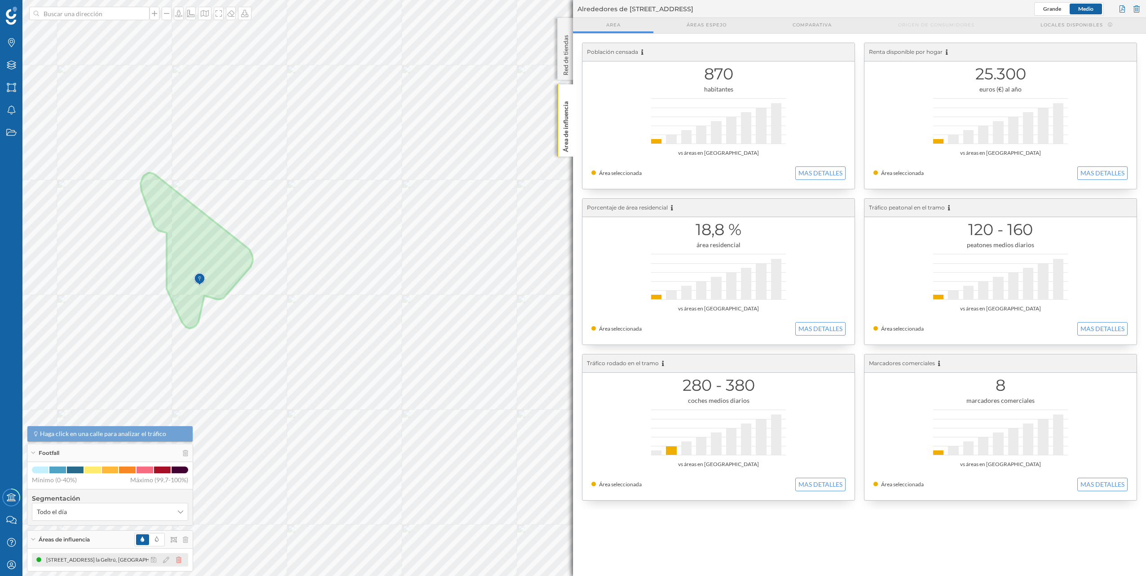
click at [177, 559] on icon at bounding box center [178, 560] width 5 height 6
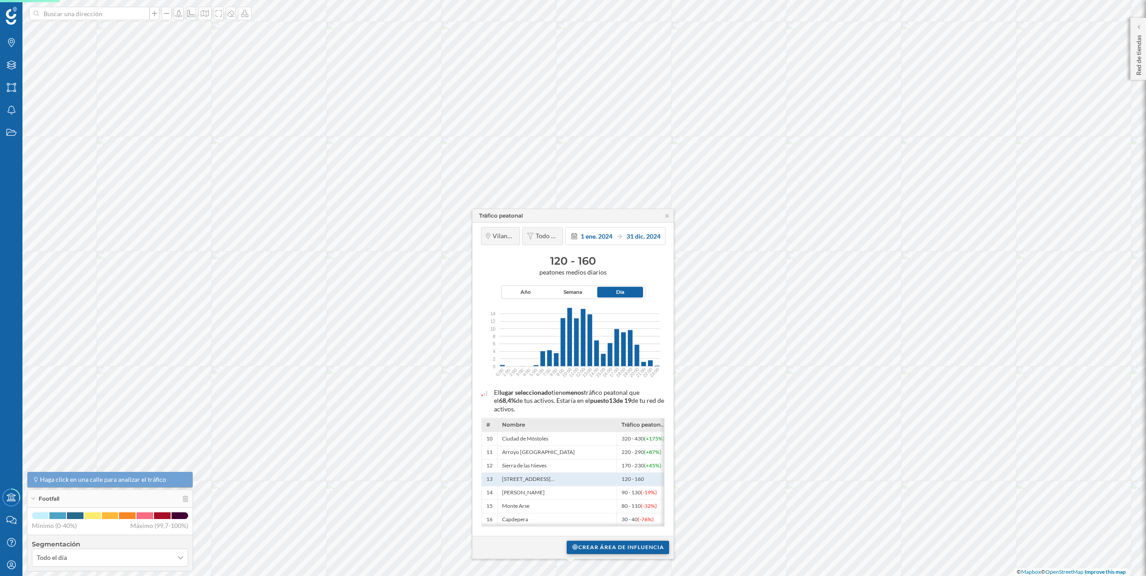
click at [624, 544] on div "Crear área de influencia" at bounding box center [618, 547] width 102 height 13
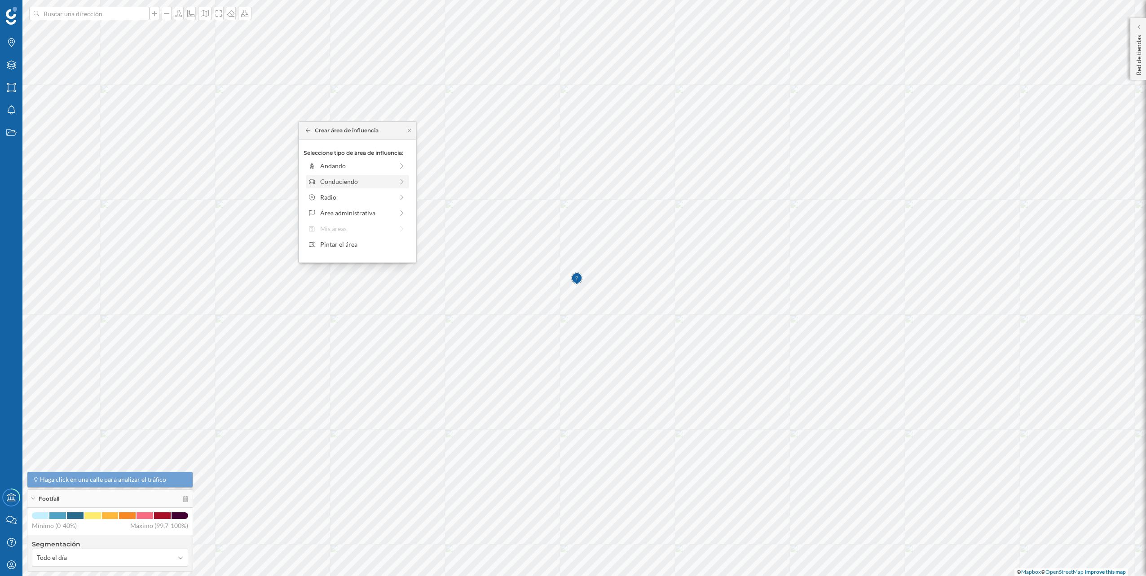
click at [368, 181] on div "Conduciendo" at bounding box center [356, 181] width 73 height 9
click at [348, 178] on div "0 min. 3 min. 5 min. 7 min. 10 min. 12 min. 15 min. 20 min. 30 min. 45 min. 50 …" at bounding box center [358, 178] width 100 height 2
click at [331, 176] on div "0 min. 3 min. 5 min. 7 min. 10 min. 12 min. 15 min. 20 min. 30 min. 45 min. 50 …" at bounding box center [358, 178] width 100 height 11
click at [376, 250] on div "Crear área de influencia" at bounding box center [358, 245] width 108 height 13
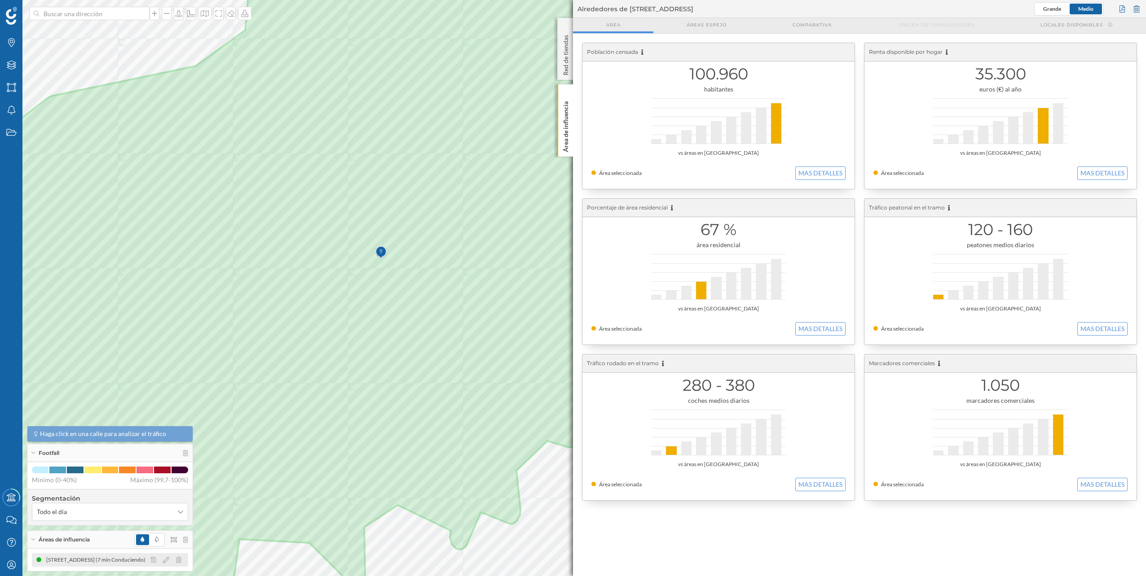
click at [169, 557] on div at bounding box center [169, 560] width 40 height 11
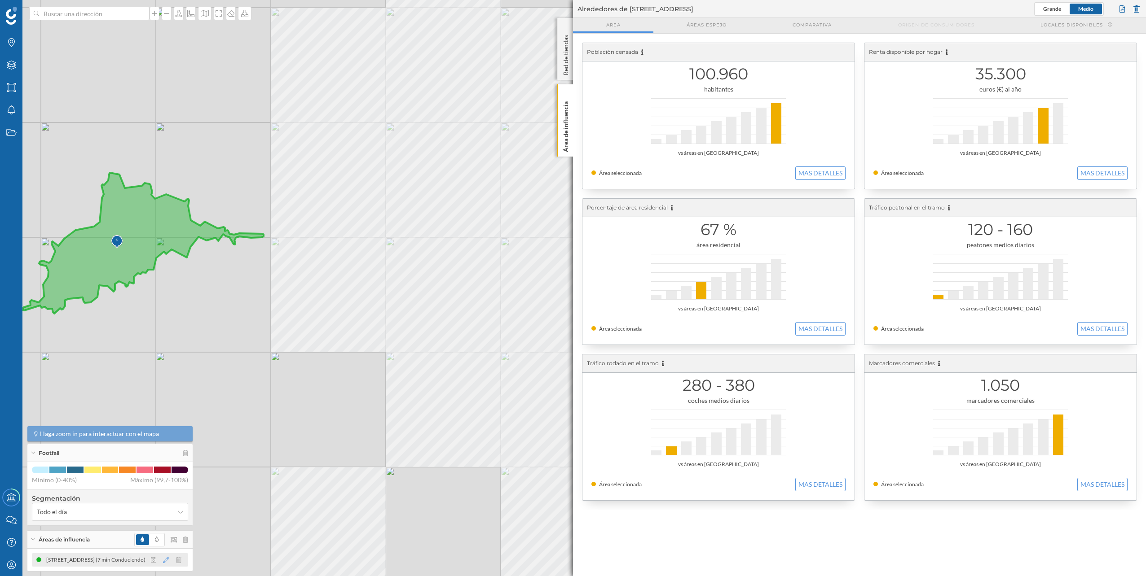
click at [165, 559] on icon at bounding box center [166, 560] width 6 height 6
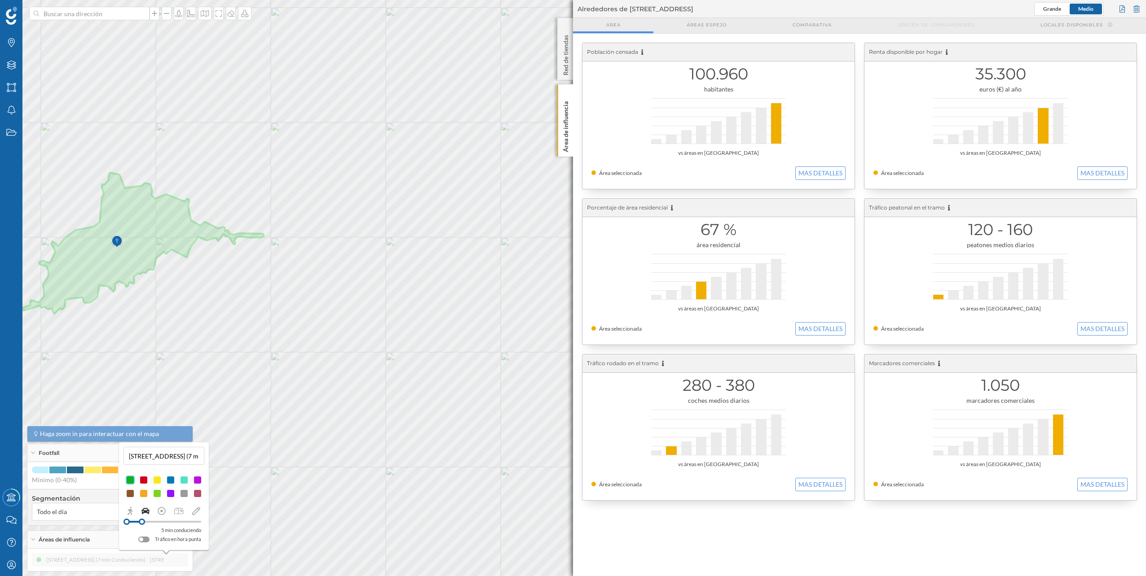
drag, startPoint x: 147, startPoint y: 522, endPoint x: 141, endPoint y: 524, distance: 6.1
click at [141, 524] on div at bounding box center [142, 522] width 6 height 6
